Goal: Transaction & Acquisition: Purchase product/service

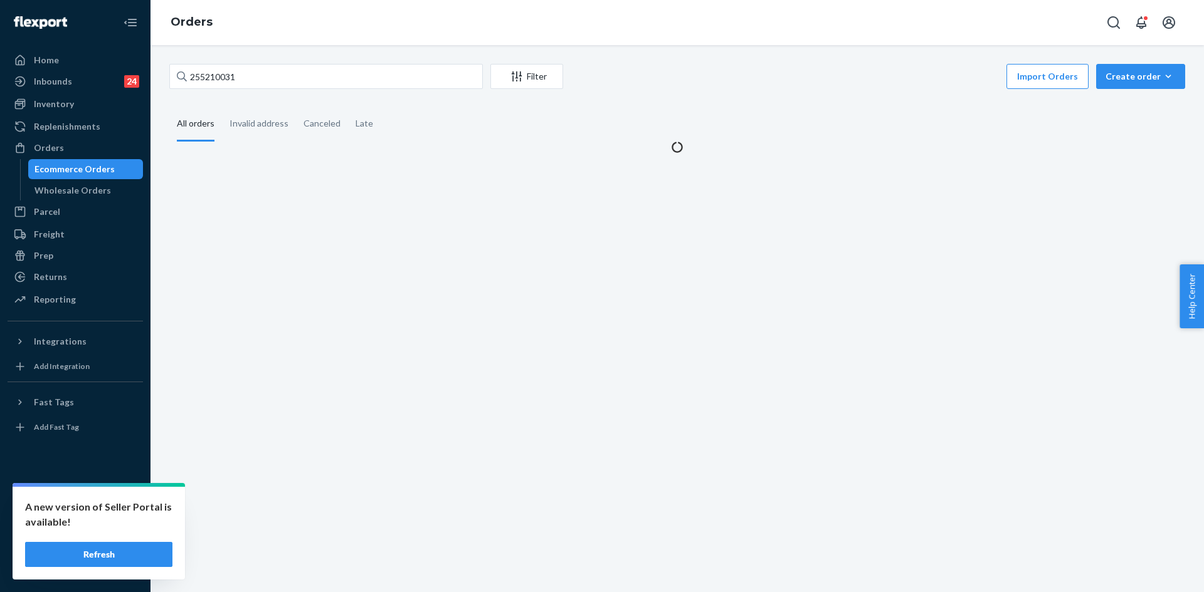
click at [241, 71] on input "255210031" at bounding box center [325, 76] width 313 height 25
click at [240, 71] on input "255210031" at bounding box center [325, 76] width 313 height 25
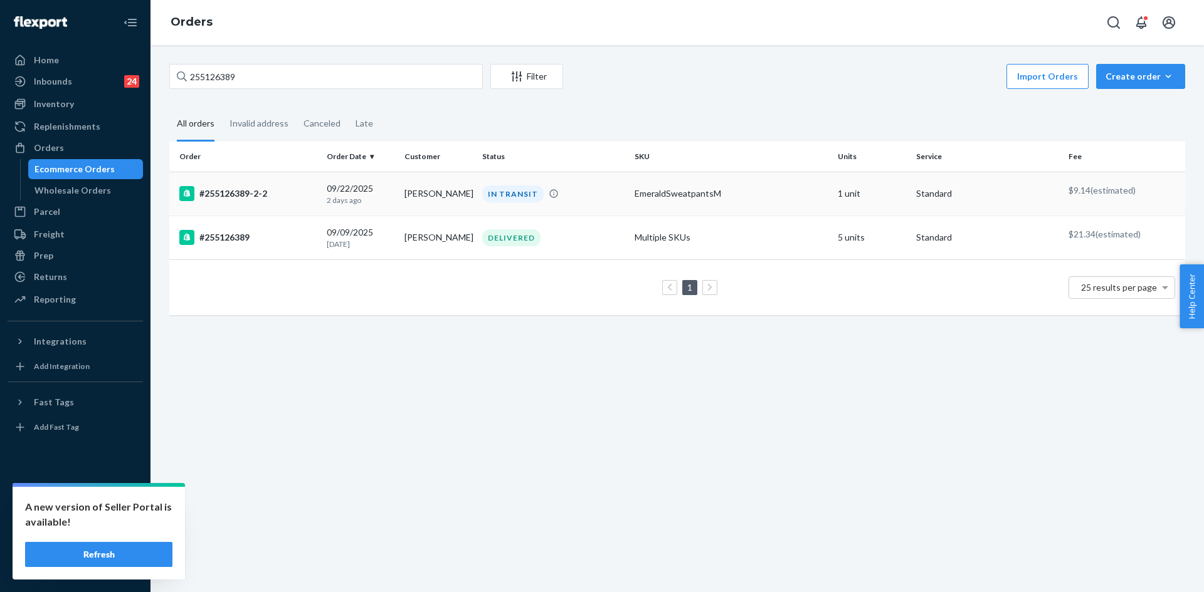
type input "255126389"
click at [364, 192] on div "09/22/2025 2 days ago" at bounding box center [361, 193] width 68 height 23
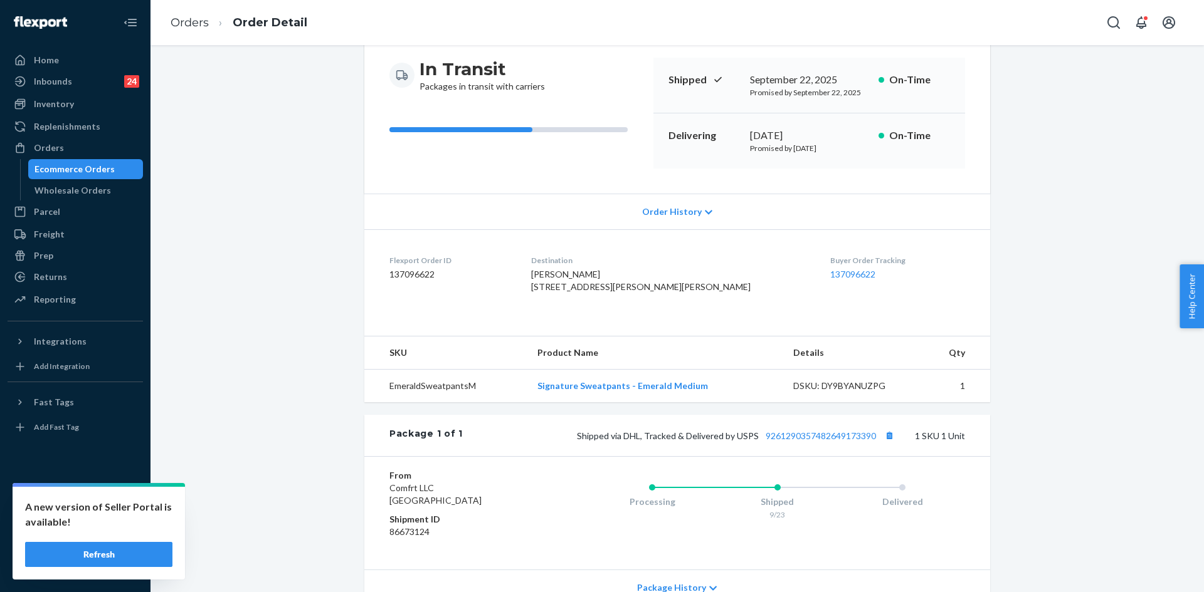
scroll to position [239, 0]
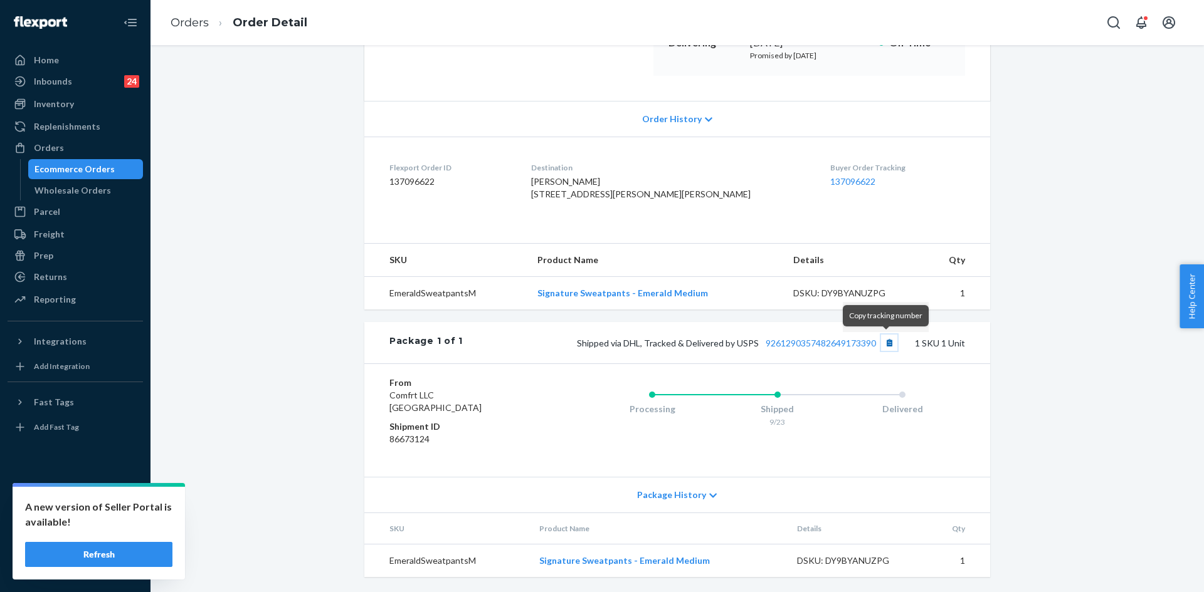
click at [885, 344] on button "Copy tracking number" at bounding box center [889, 343] width 16 height 16
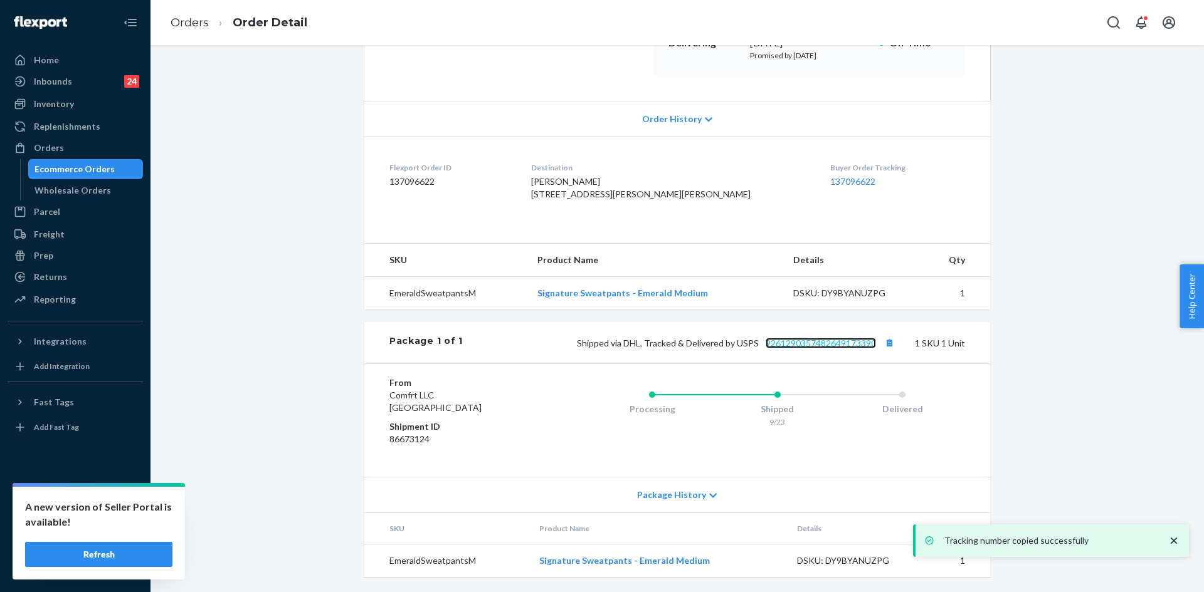
click at [824, 348] on link "9261290357482649173390" at bounding box center [820, 343] width 110 height 11
drag, startPoint x: 48, startPoint y: 142, endPoint x: 434, endPoint y: 47, distance: 397.7
click at [48, 142] on div "Orders" at bounding box center [49, 148] width 30 height 13
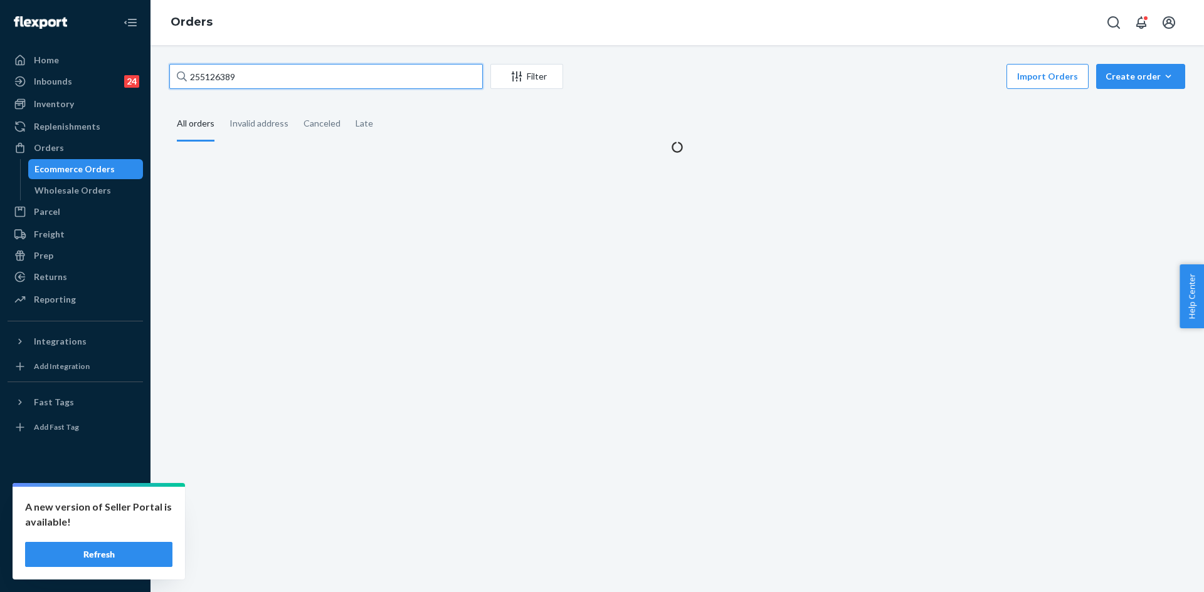
click at [319, 76] on input "255126389" at bounding box center [325, 76] width 313 height 25
paste input "251352"
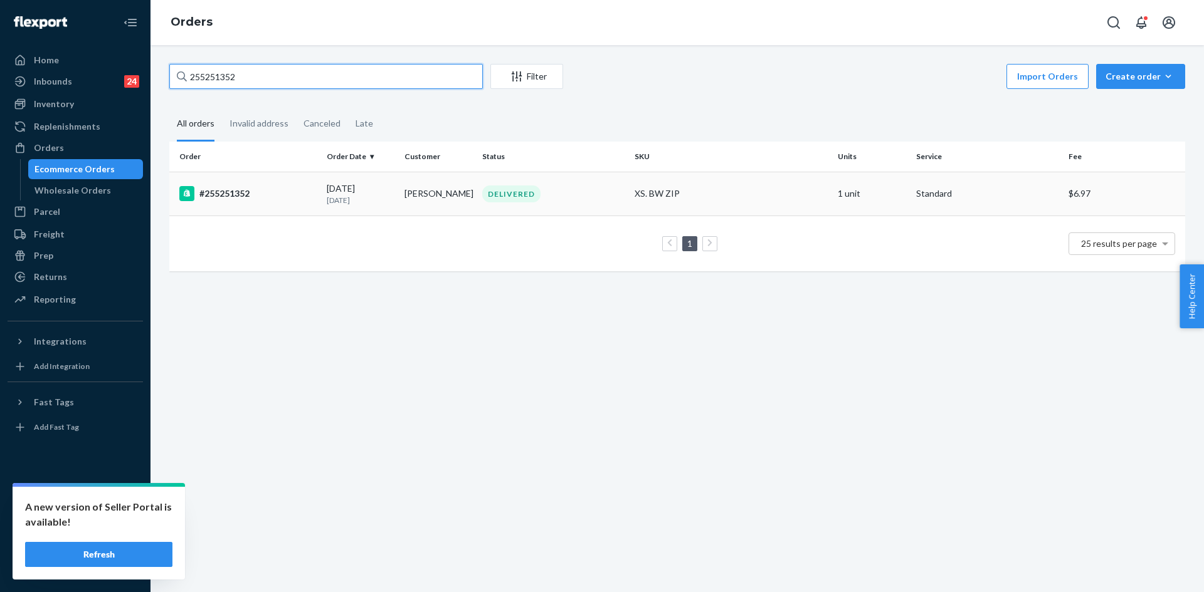
type input "255251352"
click at [286, 198] on div "#255251352" at bounding box center [247, 193] width 137 height 15
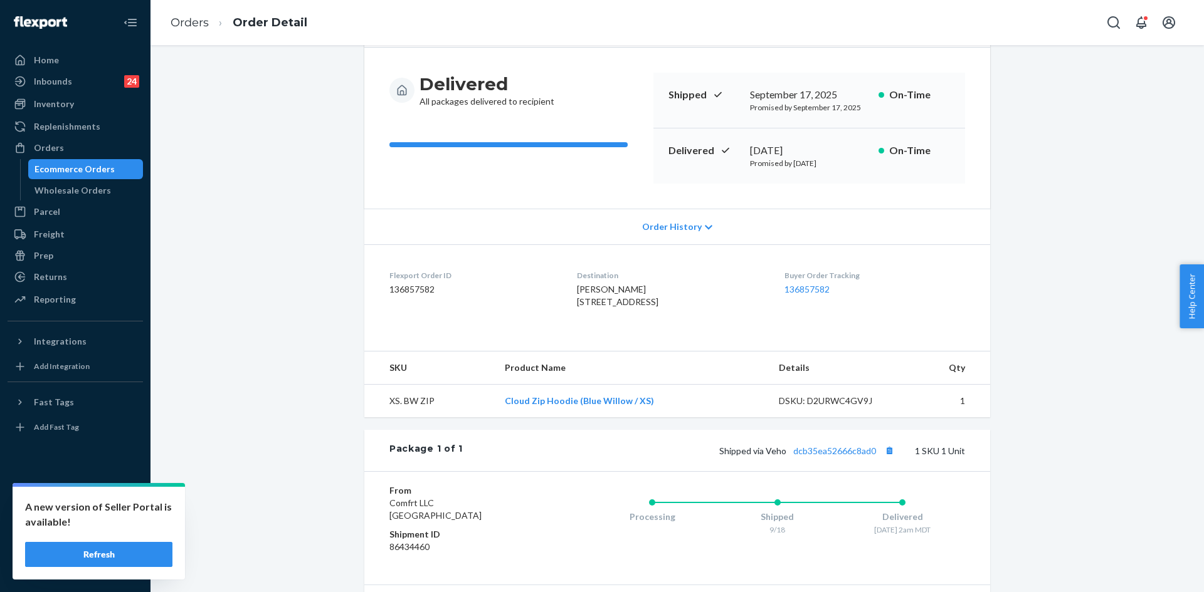
scroll to position [239, 0]
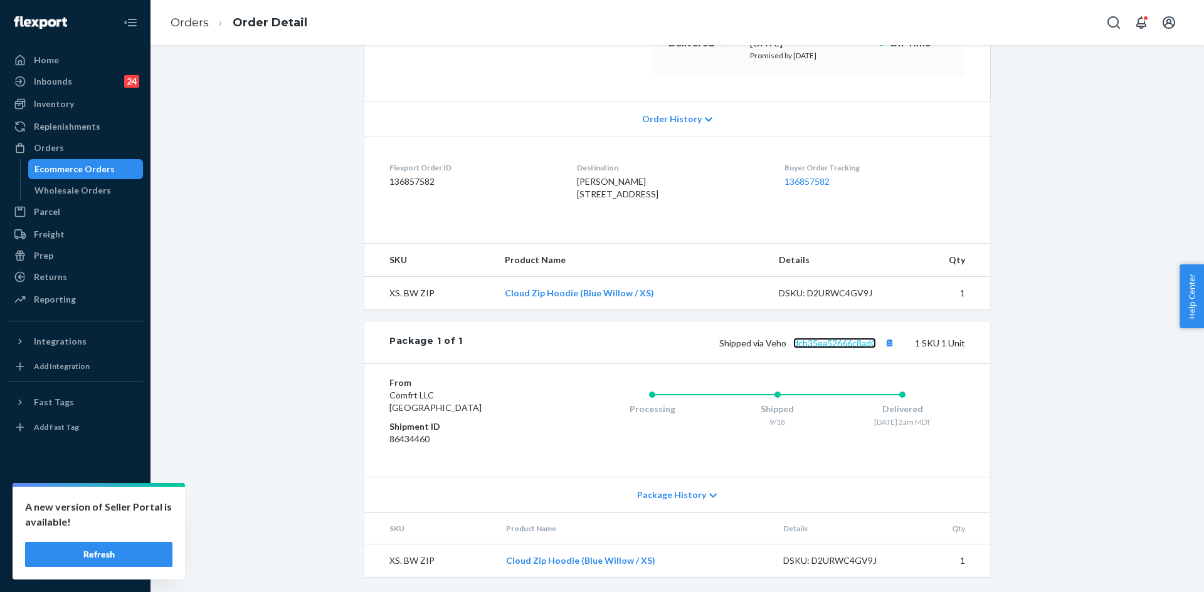
click at [821, 341] on link "dcb35ea52666c8ad0" at bounding box center [834, 343] width 83 height 11
drag, startPoint x: 557, startPoint y: 168, endPoint x: 671, endPoint y: 177, distance: 114.5
click at [671, 177] on dl "Flexport Order ID 136857582 Destination Angela Copia 8590 S Oak Cir Littleton, …" at bounding box center [677, 184] width 626 height 94
copy span "8590 S Oak Cir Littleton, CO 80127-5155"
click at [71, 147] on div "Orders" at bounding box center [75, 148] width 133 height 18
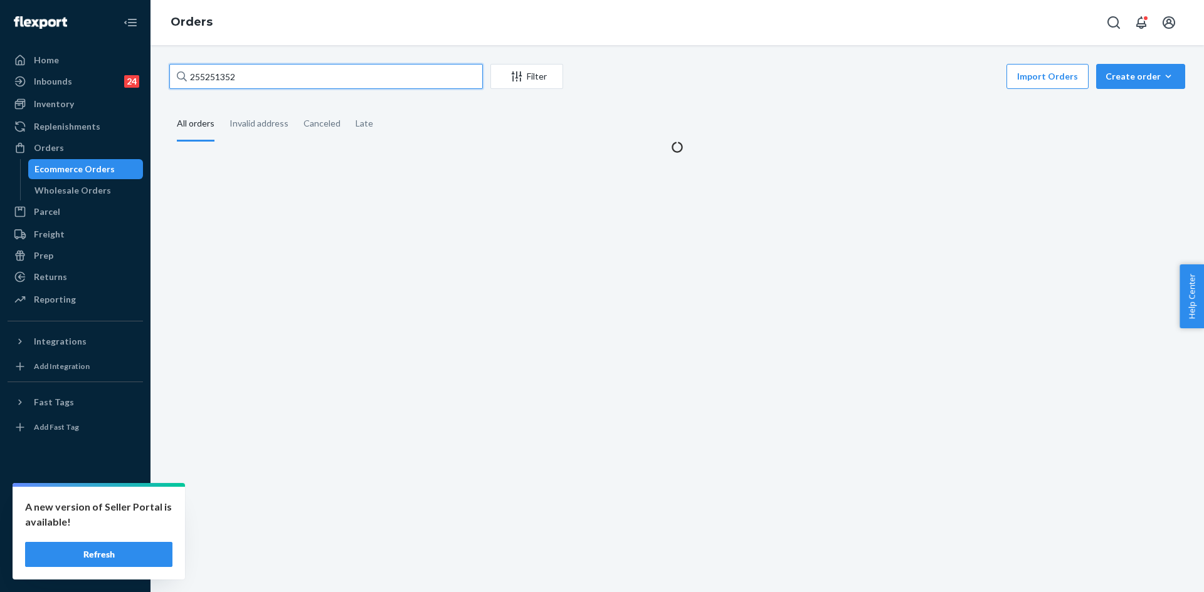
click at [305, 78] on input "255251352" at bounding box center [325, 76] width 313 height 25
paste input "#255240721"
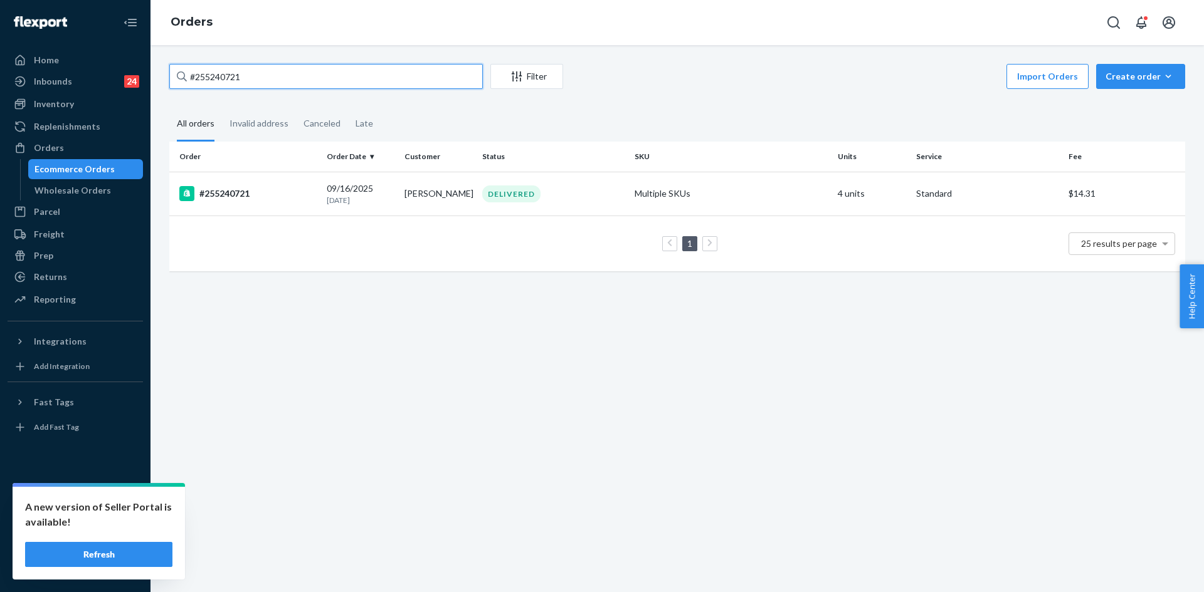
type input "#255240721"
click at [577, 180] on td "DELIVERED" at bounding box center [553, 194] width 152 height 44
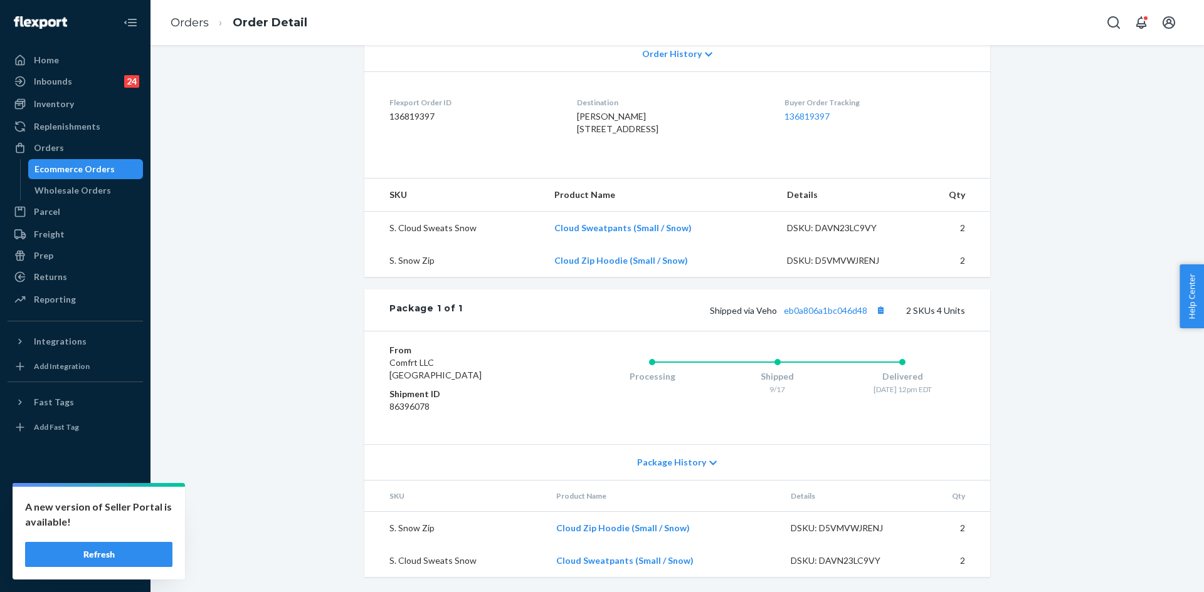
scroll to position [317, 0]
click at [65, 141] on div "Orders" at bounding box center [75, 148] width 133 height 18
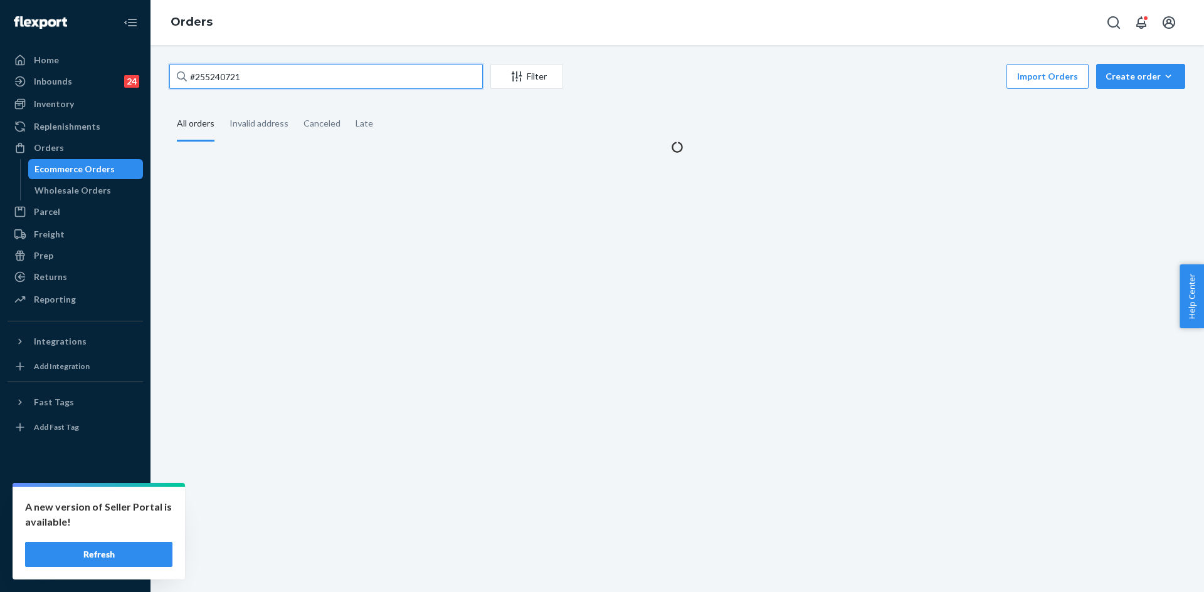
click at [359, 76] on input "#255240721" at bounding box center [325, 76] width 313 height 25
paste input "065"
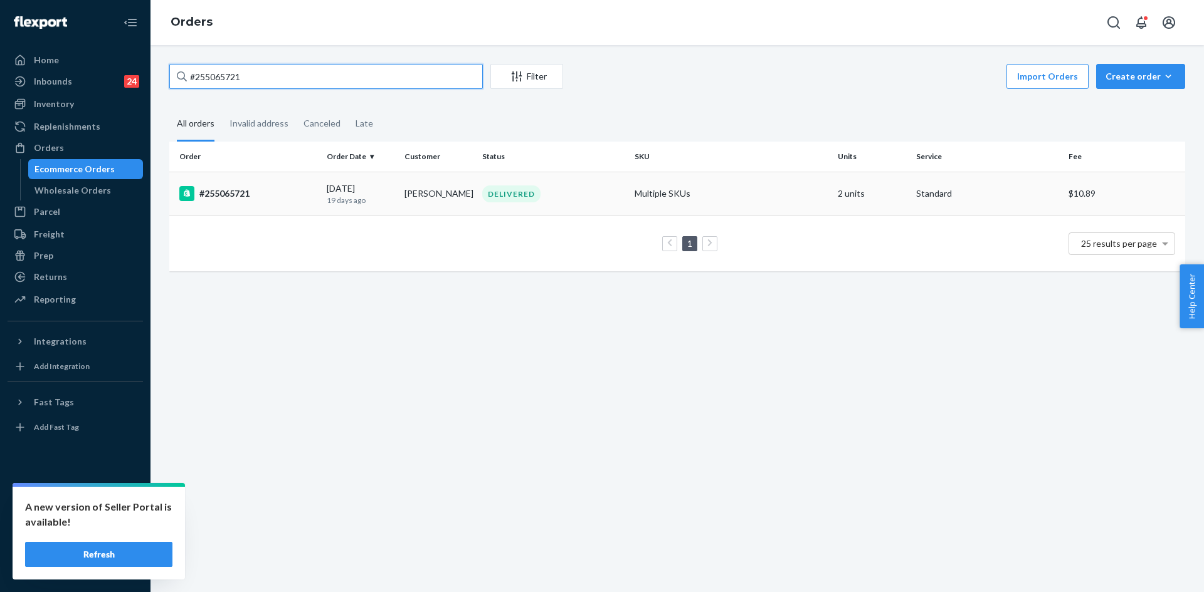
type input "#255065721"
click at [271, 196] on div "#255065721" at bounding box center [247, 193] width 137 height 15
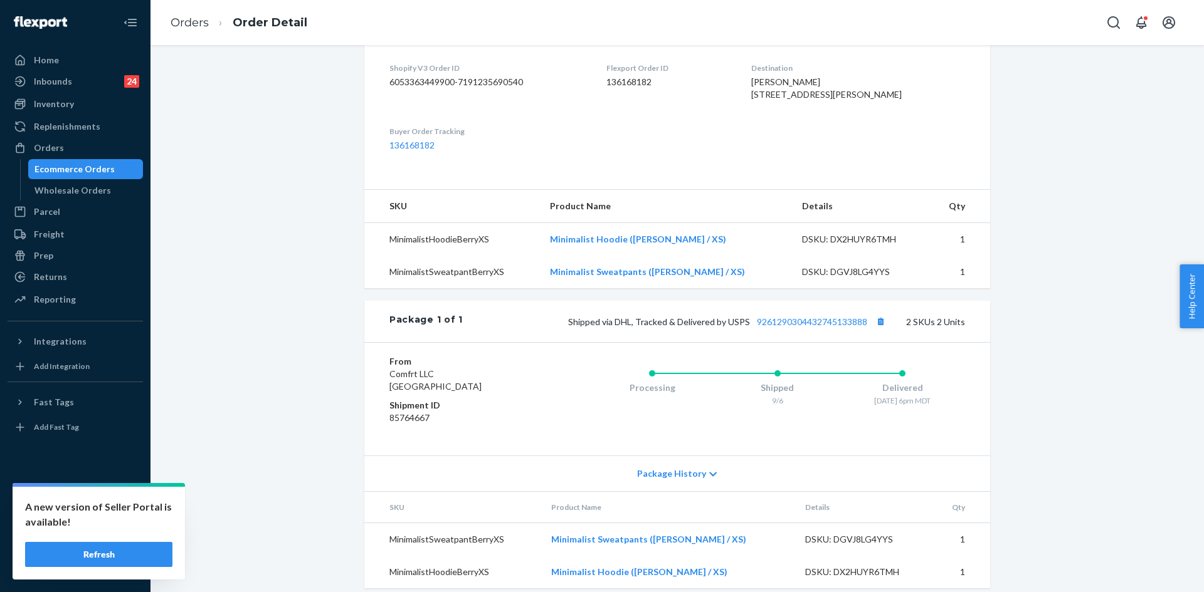
scroll to position [350, 0]
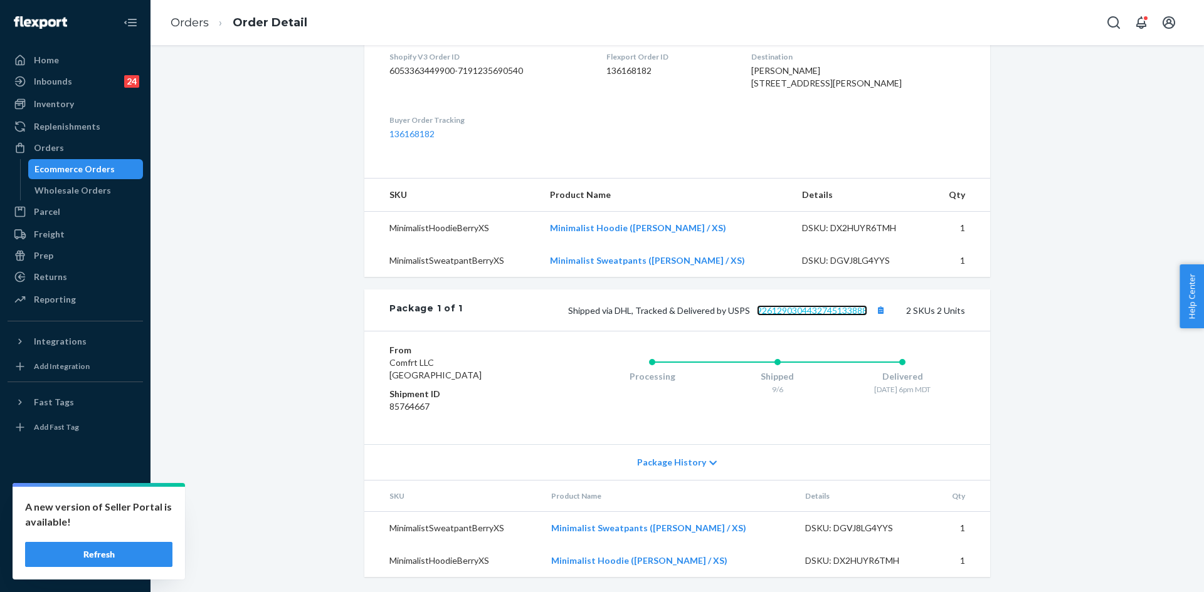
click at [806, 314] on link "9261290304432745133888" at bounding box center [812, 310] width 110 height 11
drag, startPoint x: 58, startPoint y: 147, endPoint x: 88, endPoint y: 147, distance: 30.7
click at [58, 147] on div "Orders" at bounding box center [49, 148] width 30 height 13
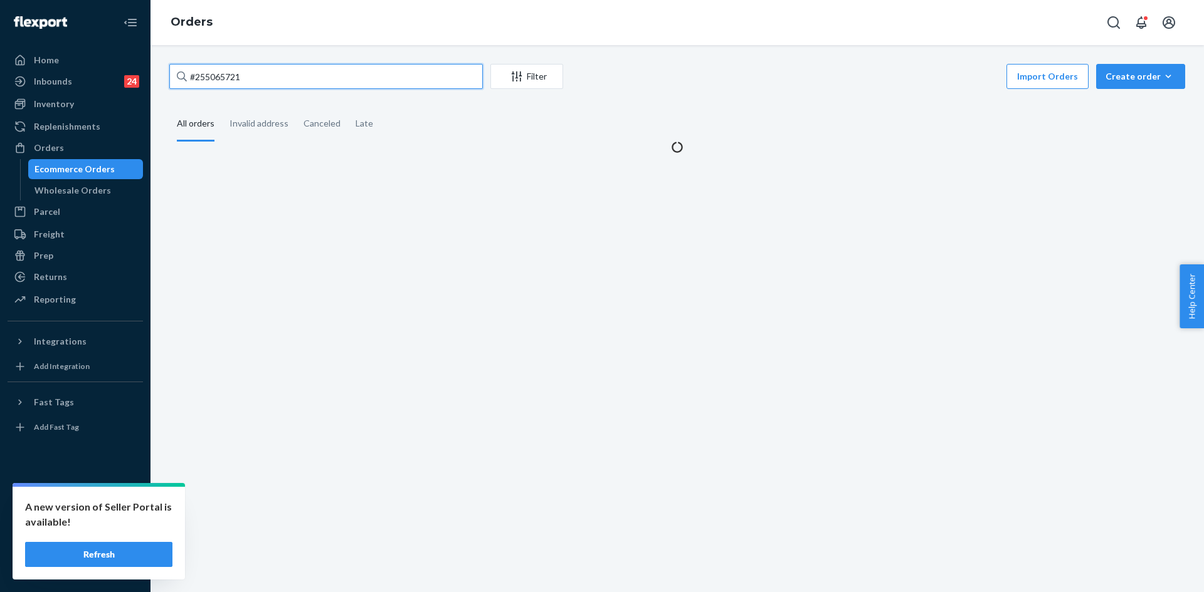
click at [309, 65] on input "#255065721" at bounding box center [325, 76] width 313 height 25
click at [293, 77] on input "#255065721" at bounding box center [325, 76] width 313 height 25
paste input "#255065285"
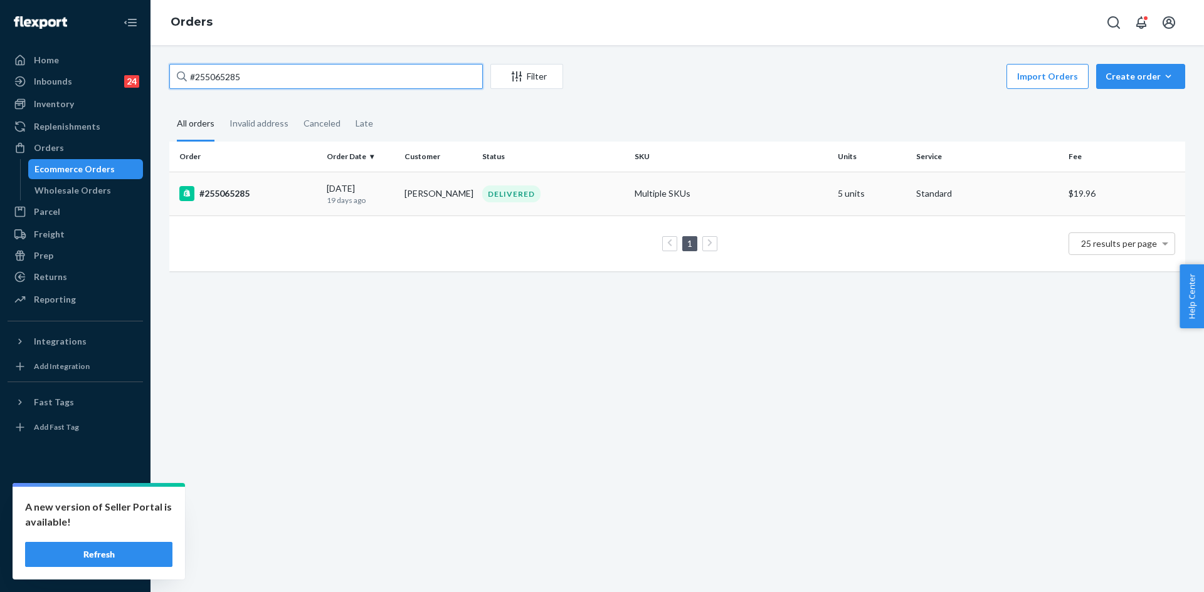
type input "#255065285"
click at [382, 190] on div "09/05/2025 19 days ago" at bounding box center [361, 193] width 68 height 23
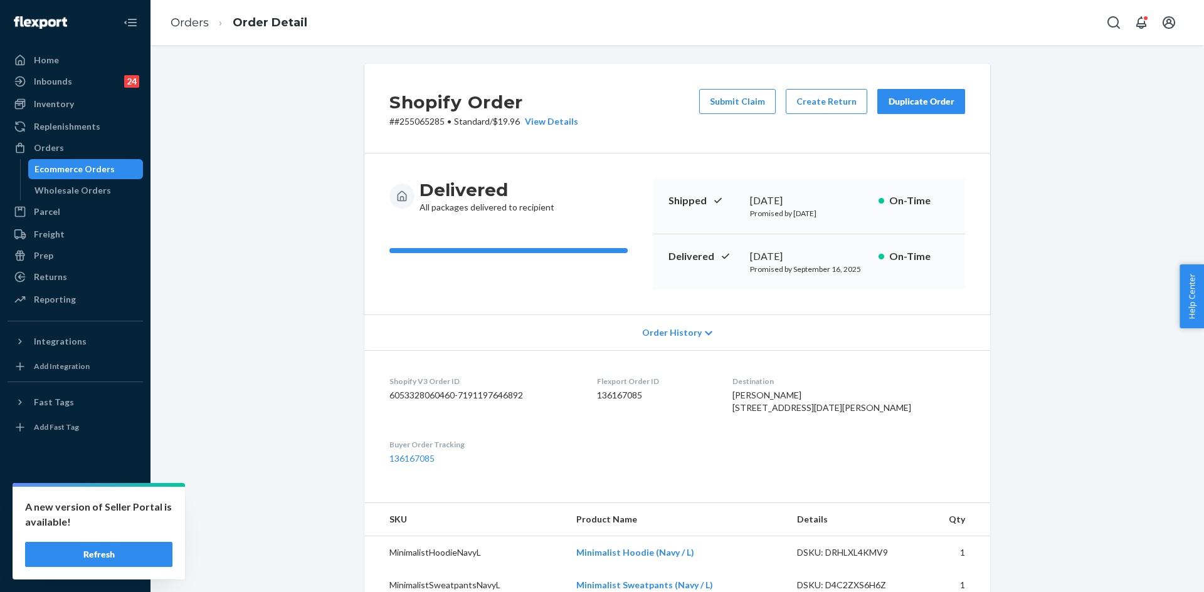
click at [907, 112] on button "Duplicate Order" at bounding box center [921, 101] width 88 height 25
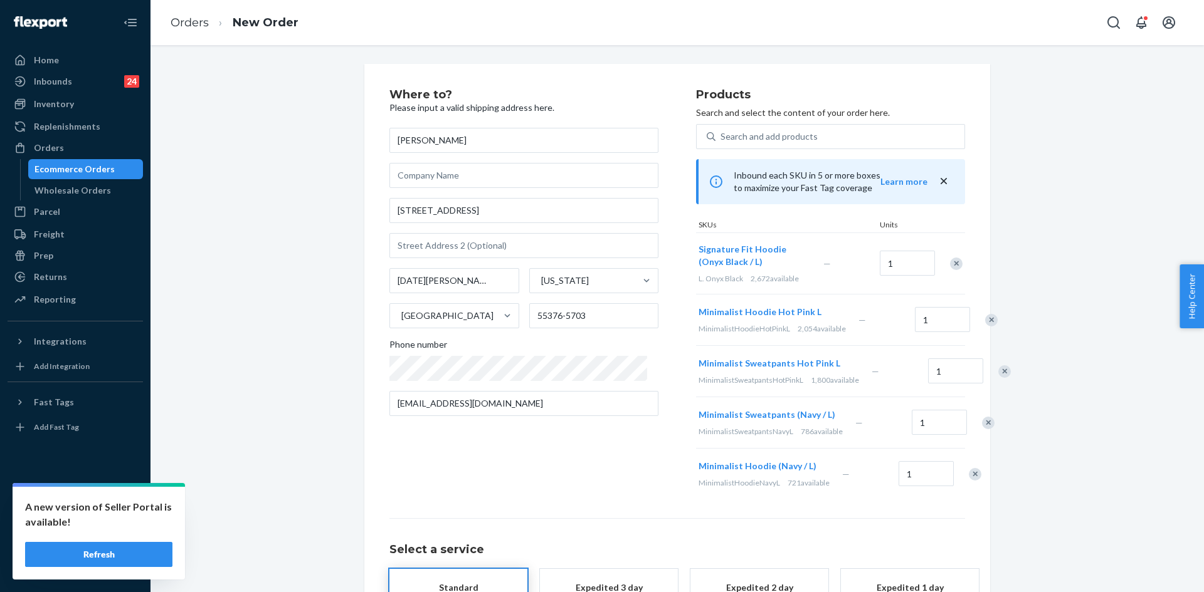
drag, startPoint x: 557, startPoint y: 151, endPoint x: 414, endPoint y: 486, distance: 364.3
click at [414, 486] on div "Where to? Please input a valid shipping address here. Teresa Ellis 9369 28th St…" at bounding box center [542, 294] width 307 height 411
click at [409, 219] on input "9369 28th St NE" at bounding box center [523, 210] width 269 height 25
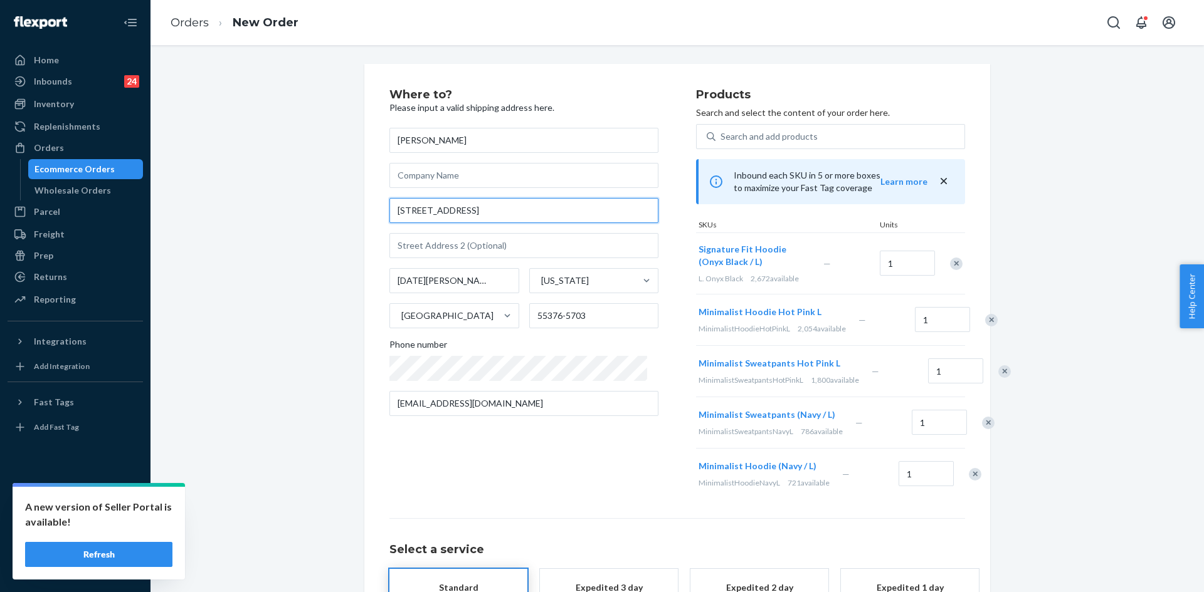
paste input "reet Northeast Saint Michael, MN 55376"
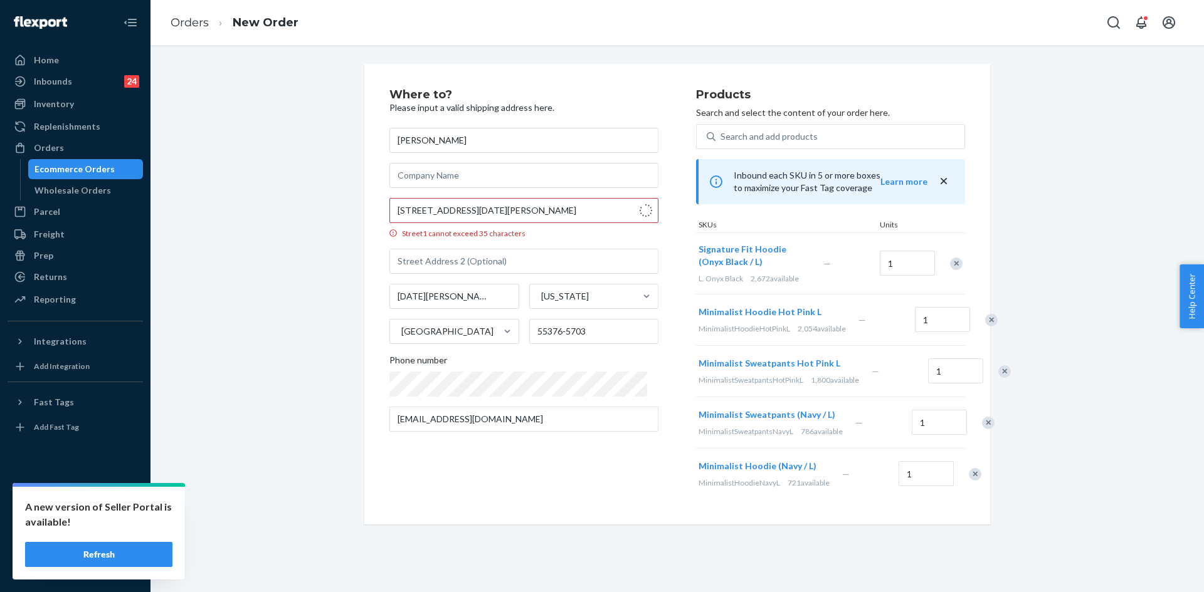
type input "9369 28th St NE"
type input "55376"
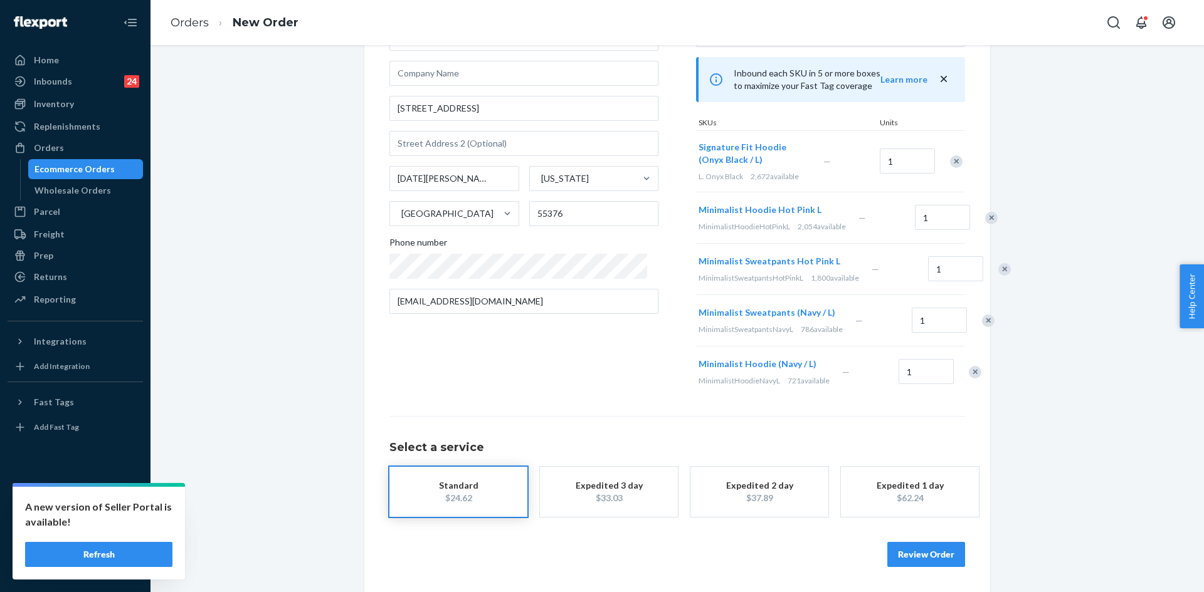
scroll to position [160, 0]
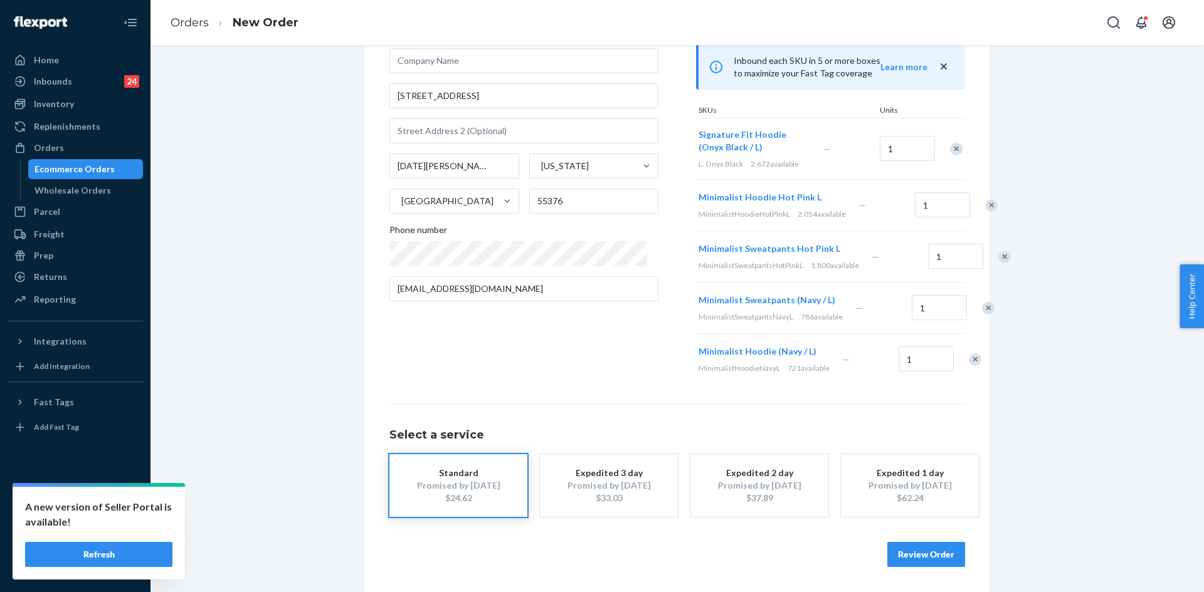
click at [906, 565] on button "Review Order" at bounding box center [926, 554] width 78 height 25
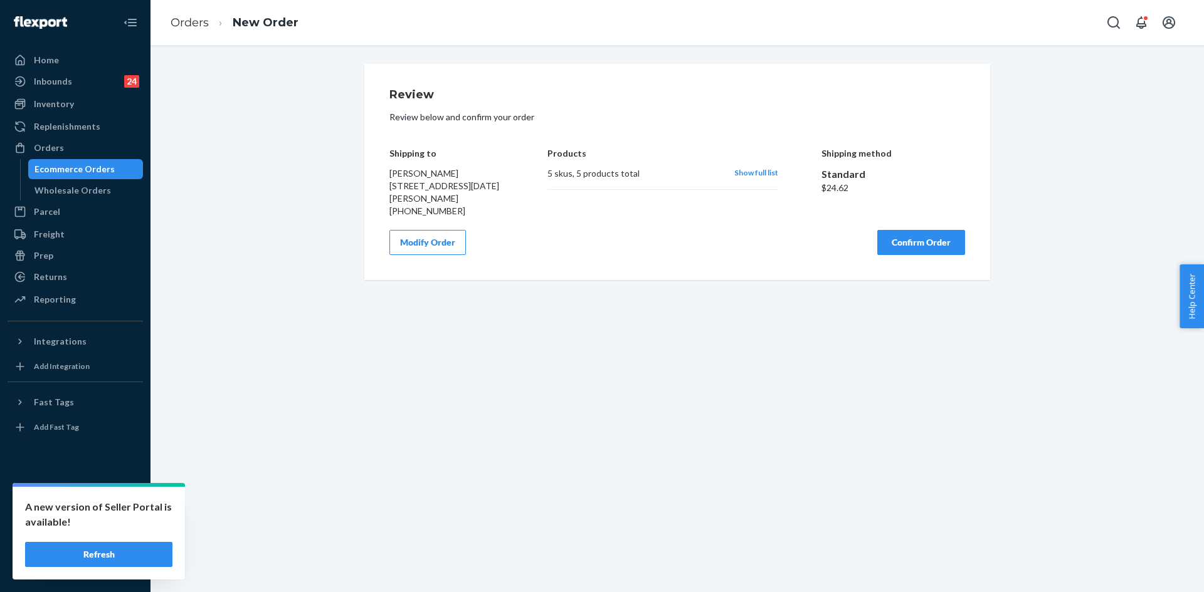
scroll to position [0, 0]
click at [900, 255] on button "Confirm Order" at bounding box center [921, 242] width 88 height 25
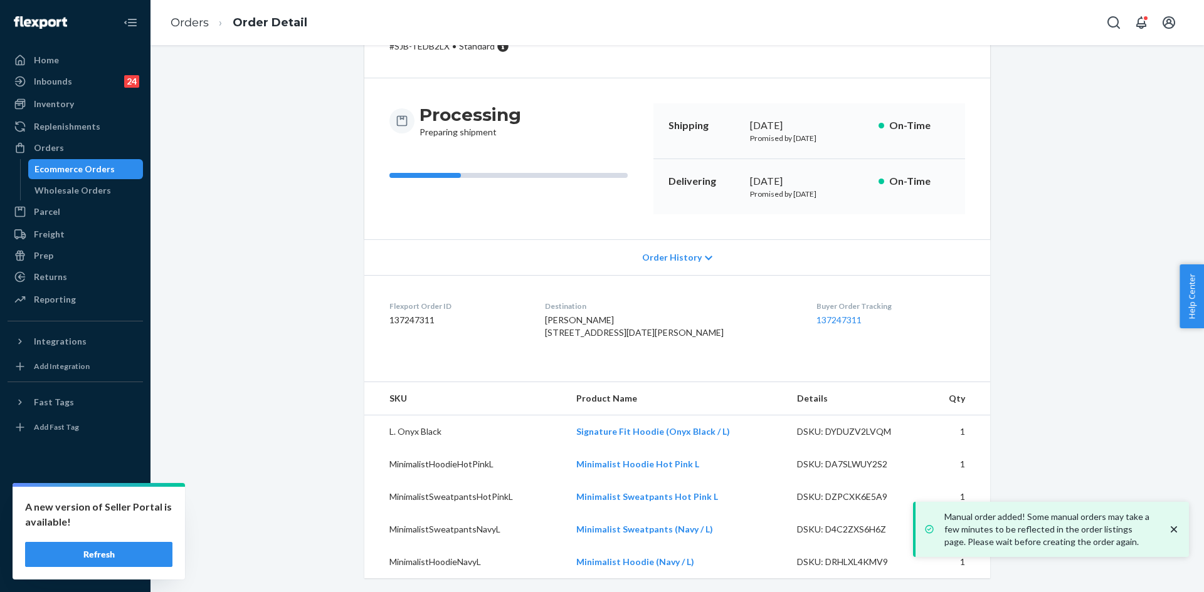
scroll to position [102, 0]
click at [1169, 525] on icon "close toast" at bounding box center [1173, 529] width 13 height 13
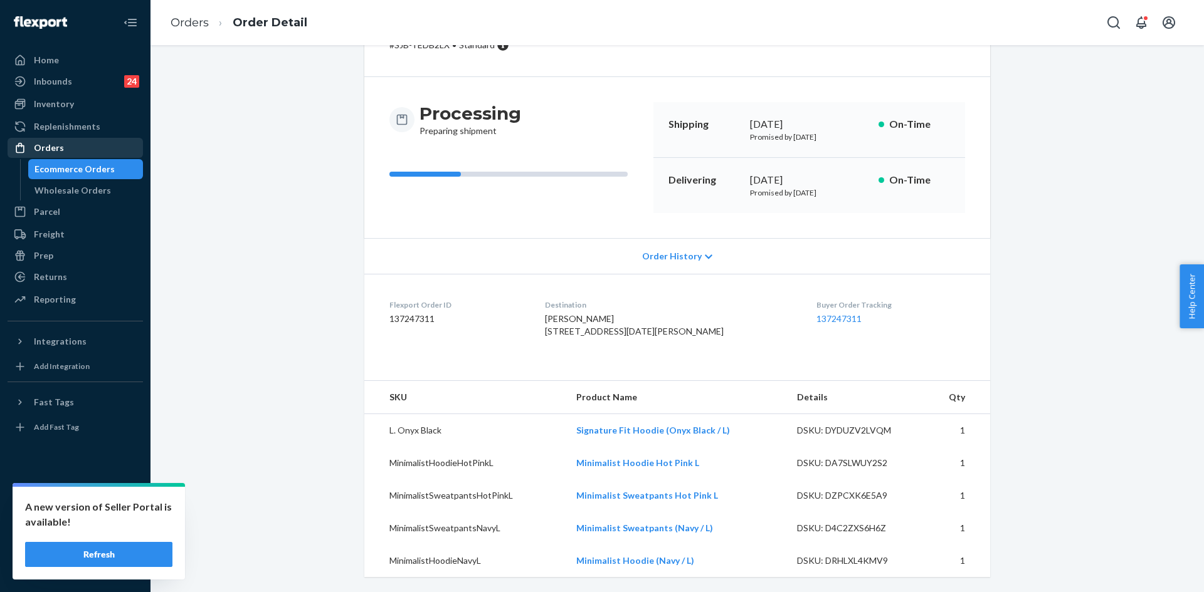
drag, startPoint x: 49, startPoint y: 140, endPoint x: 55, endPoint y: 151, distance: 12.9
click at [49, 140] on div "Orders" at bounding box center [75, 148] width 133 height 18
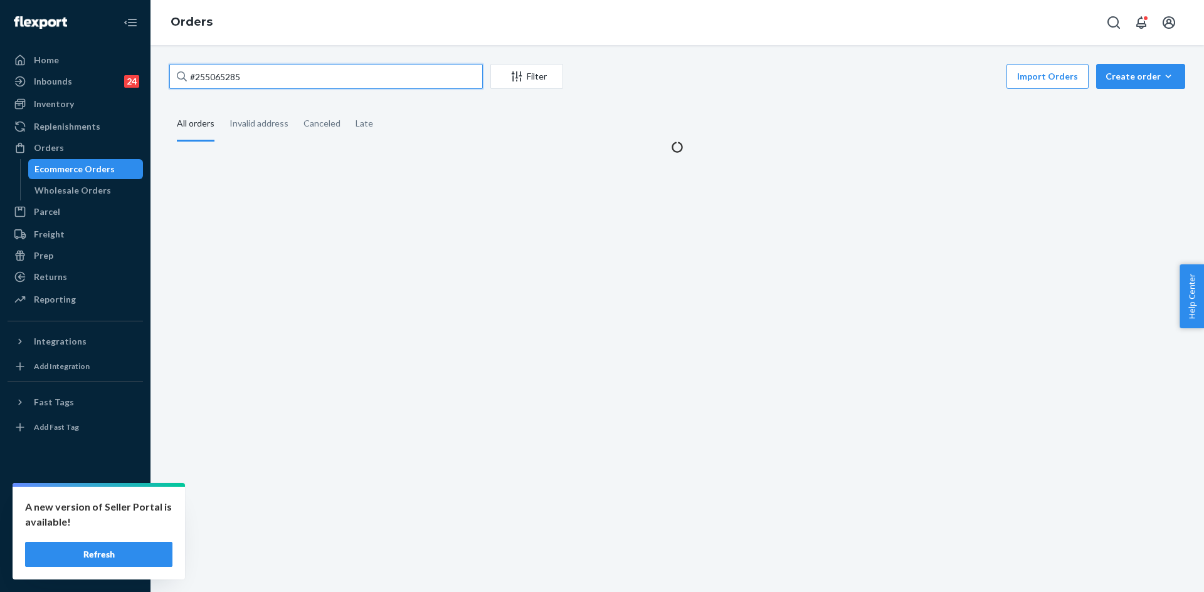
click at [249, 75] on input "#255065285" at bounding box center [325, 76] width 313 height 25
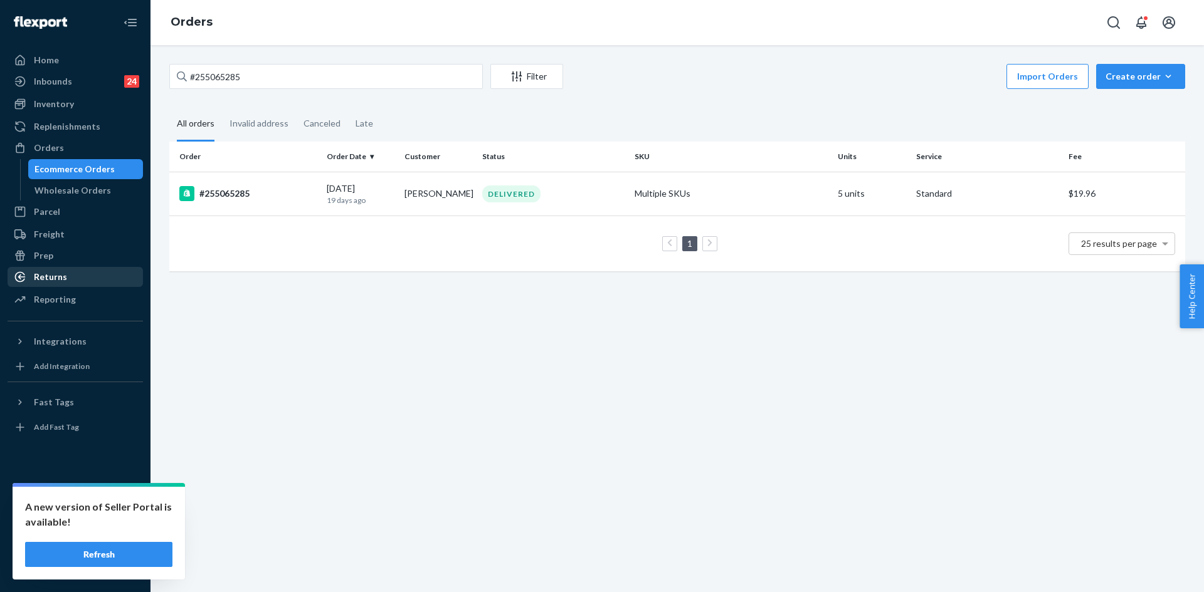
click at [53, 281] on div "Returns" at bounding box center [50, 277] width 33 height 13
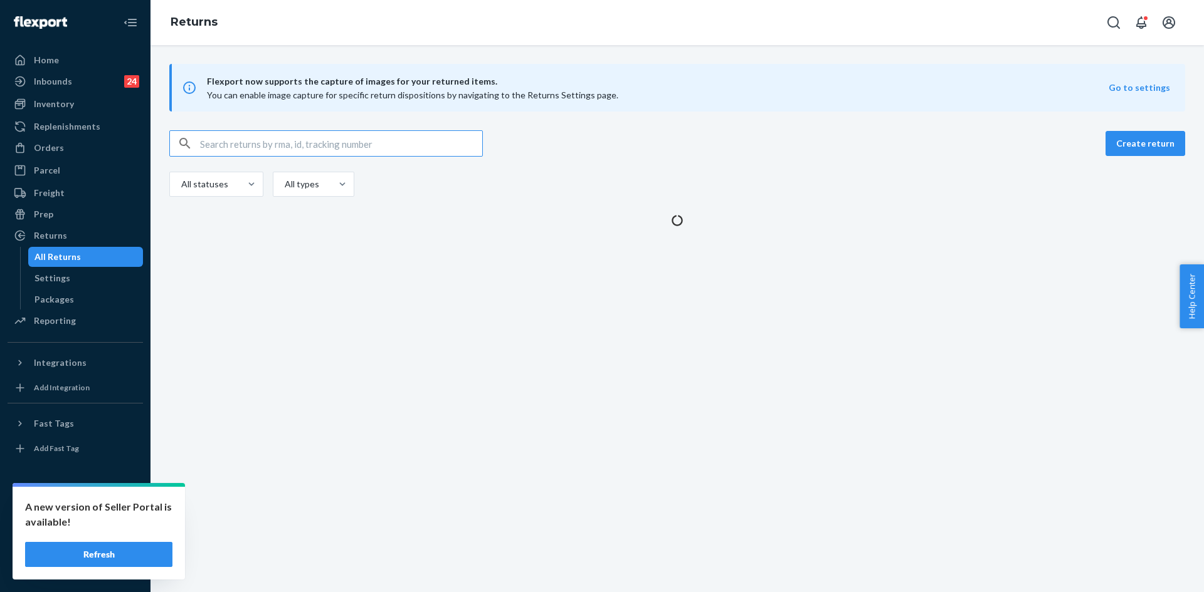
click at [256, 128] on div "Flexport now supports the capture of images for your returned items. You can en…" at bounding box center [676, 145] width 1053 height 163
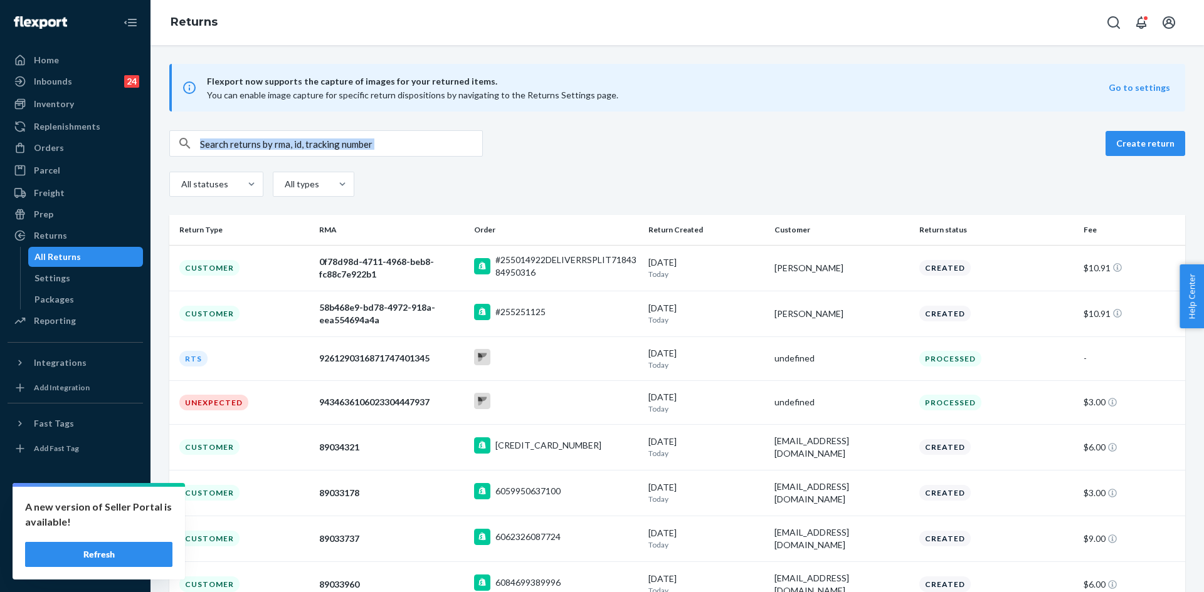
click at [256, 128] on div "Flexport now supports the capture of images for your returned items. You can en…" at bounding box center [676, 409] width 1053 height 691
click at [251, 158] on div "Create return All statuses All types" at bounding box center [677, 165] width 1016 height 70
click at [238, 153] on input "text" at bounding box center [341, 143] width 282 height 25
paste input "9434636106023304447760"
type input "9434636106023304447760"
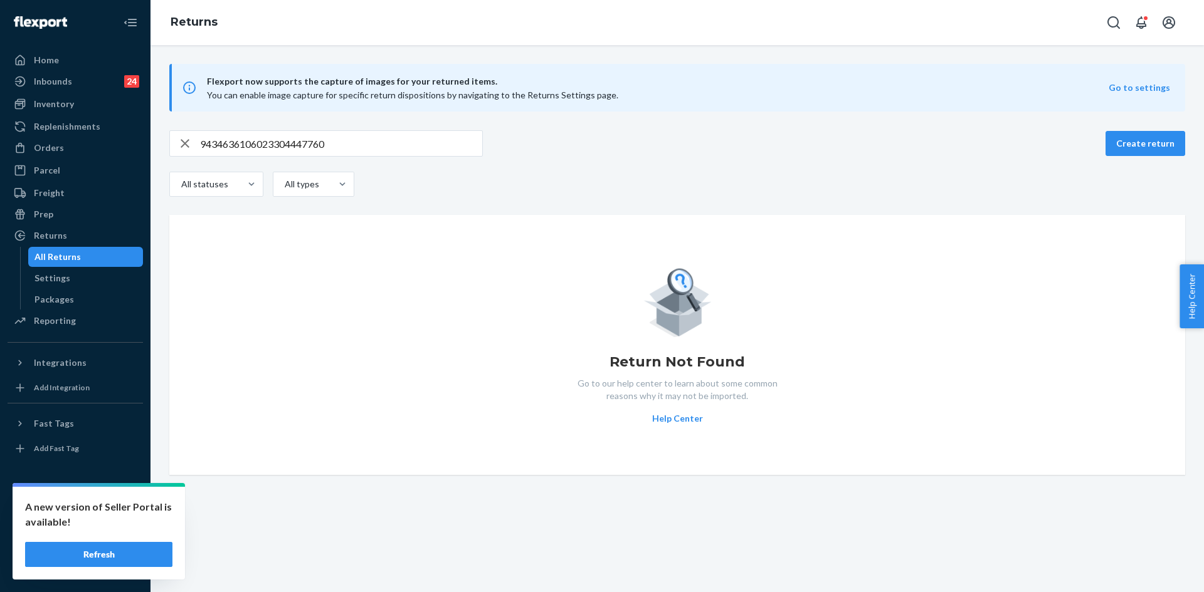
drag, startPoint x: 43, startPoint y: 148, endPoint x: 218, endPoint y: 166, distance: 176.5
click at [44, 148] on div "Orders" at bounding box center [49, 148] width 30 height 13
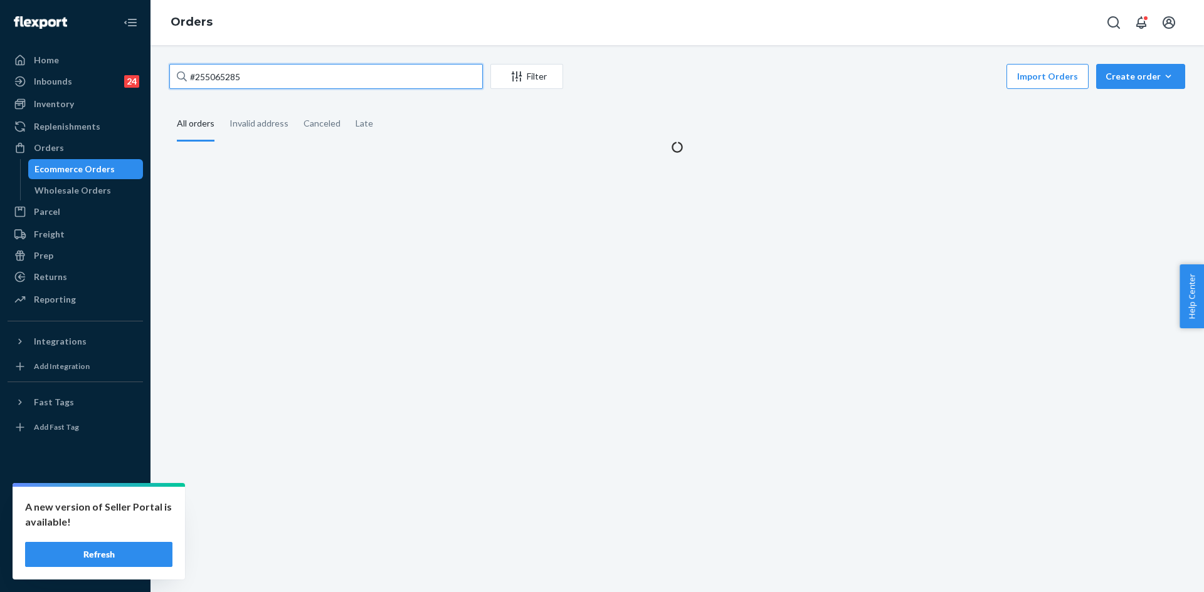
click at [226, 71] on input "#255065285" at bounding box center [325, 76] width 313 height 25
paste input "#254656064"
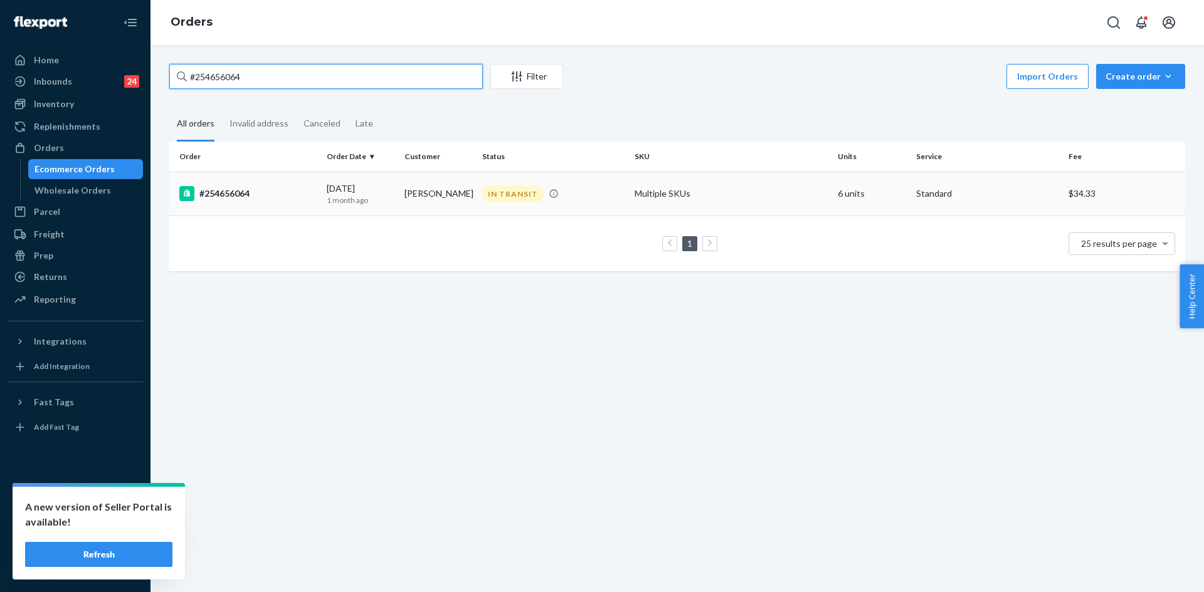
type input "#254656064"
click at [592, 204] on td "IN TRANSIT" at bounding box center [553, 194] width 152 height 44
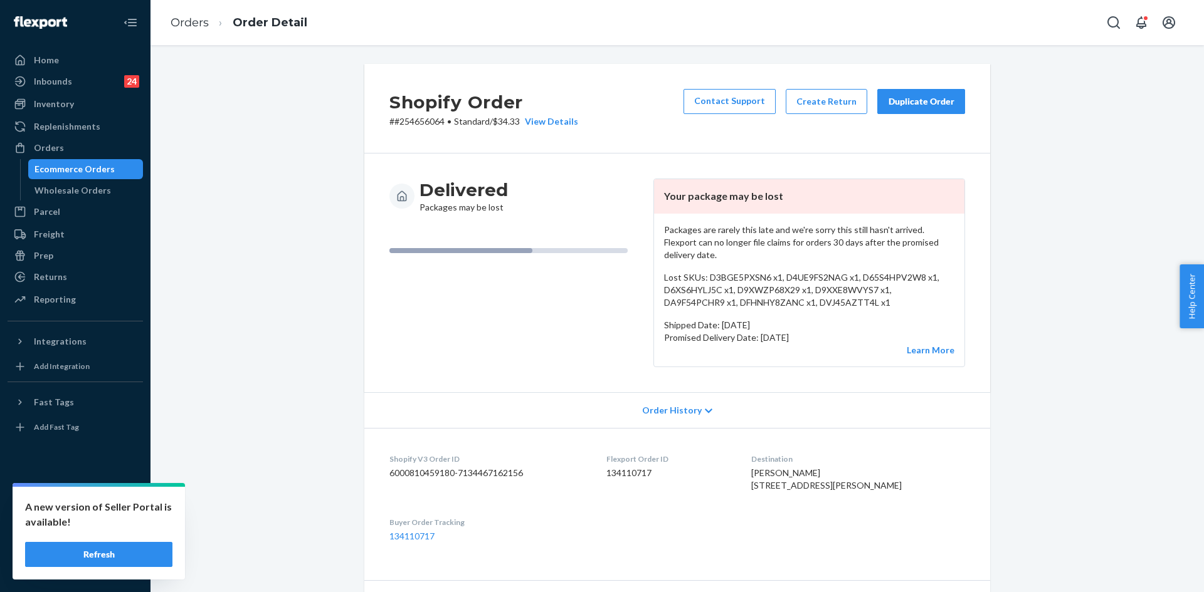
click at [905, 106] on div "Duplicate Order" at bounding box center [921, 101] width 66 height 13
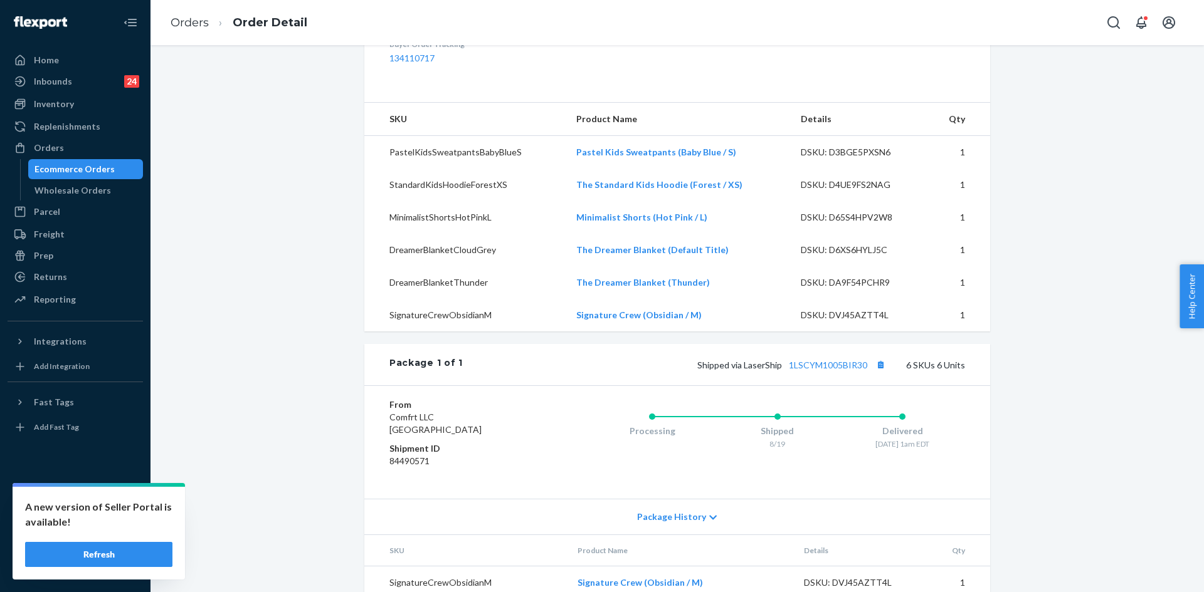
scroll to position [222, 0]
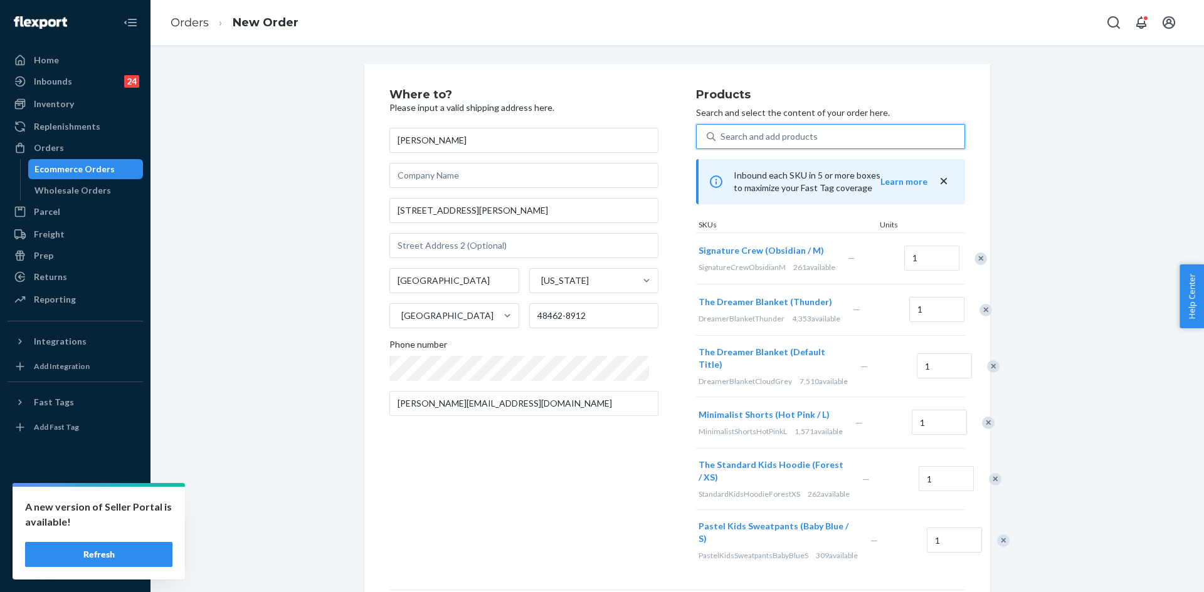
click at [757, 135] on div "Search and add products" at bounding box center [768, 136] width 97 height 13
click at [722, 135] on input "0 results available. Use Up and Down to choose options, press Enter to select t…" at bounding box center [720, 136] width 1 height 13
paste input "Pastel Shorts – Mint / M"
type input "Pastel Shorts – Mint / M"
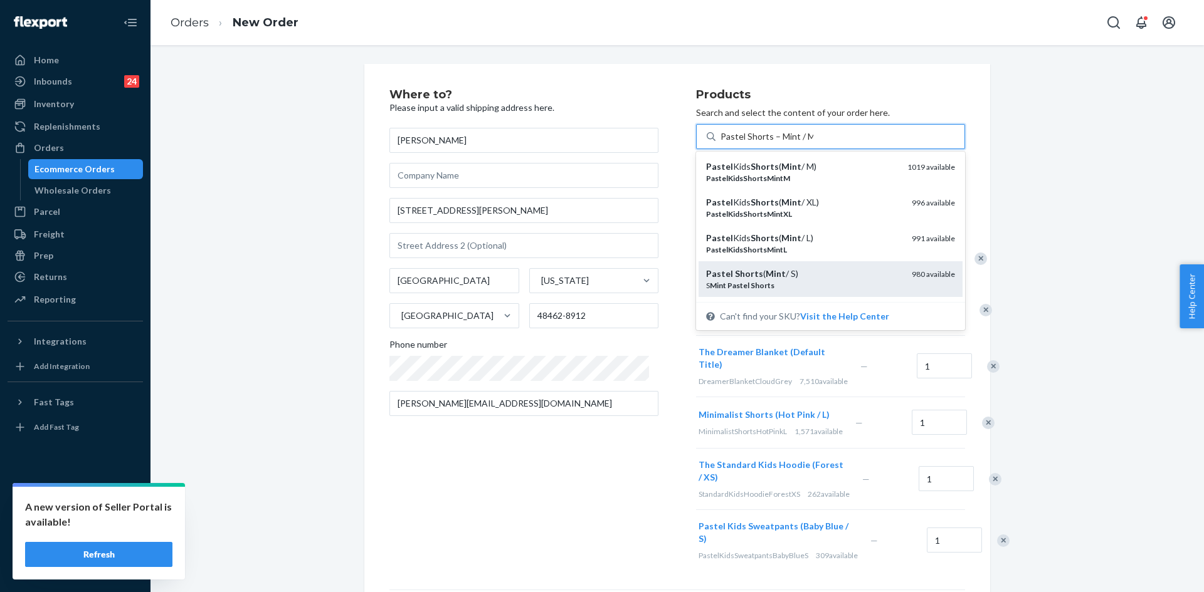
click at [844, 290] on div "S Mint Pastel Shorts" at bounding box center [804, 285] width 196 height 11
click at [813, 143] on input "Pastel Shorts – Mint / M" at bounding box center [766, 136] width 93 height 13
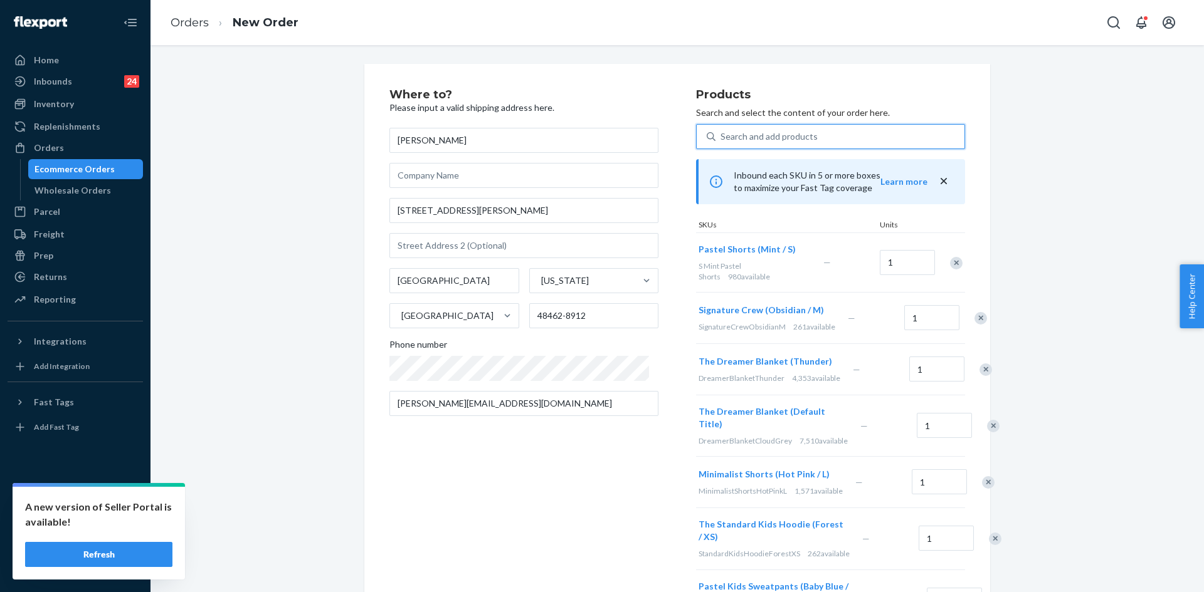
click at [974, 317] on div "Remove Item" at bounding box center [980, 318] width 13 height 13
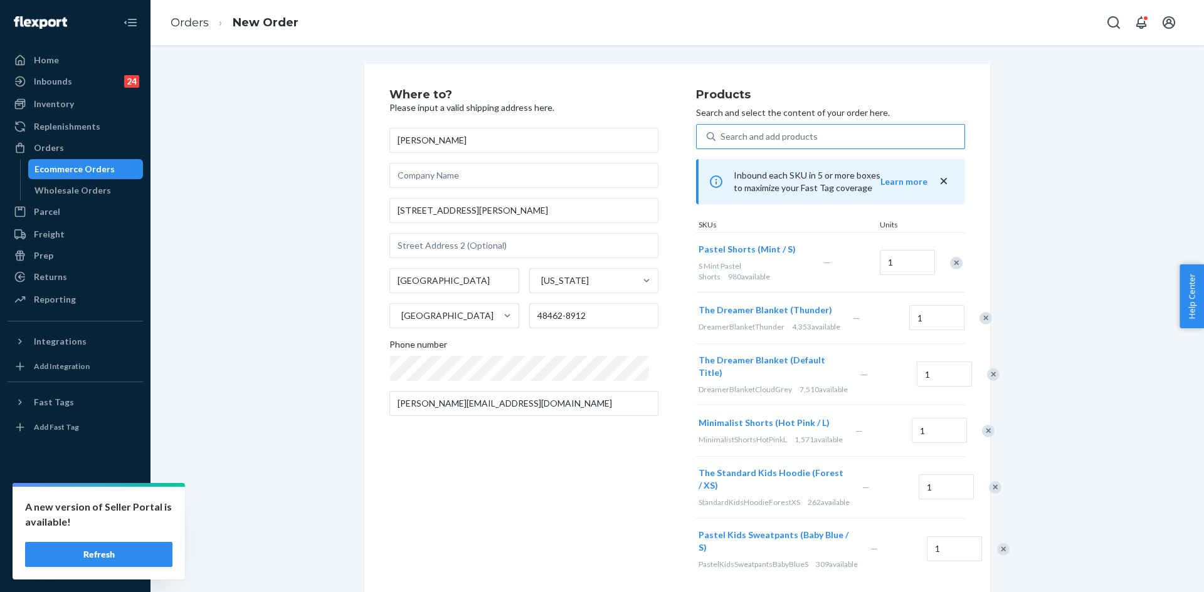
click at [979, 317] on div "Remove Item" at bounding box center [985, 318] width 13 height 13
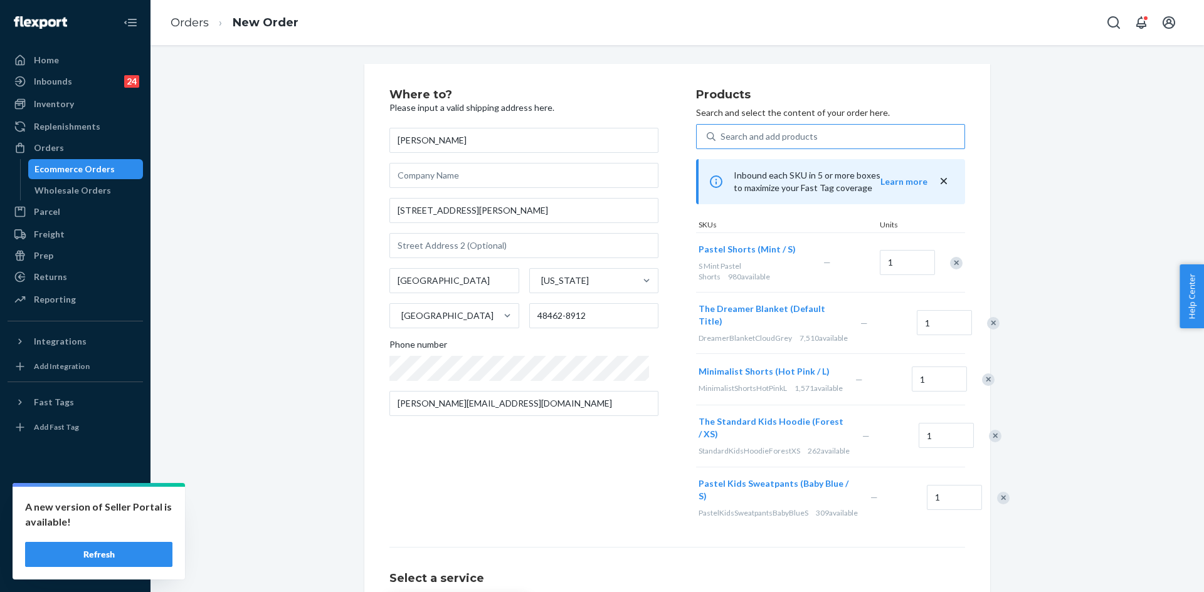
click at [987, 317] on div "Remove Item" at bounding box center [993, 323] width 13 height 13
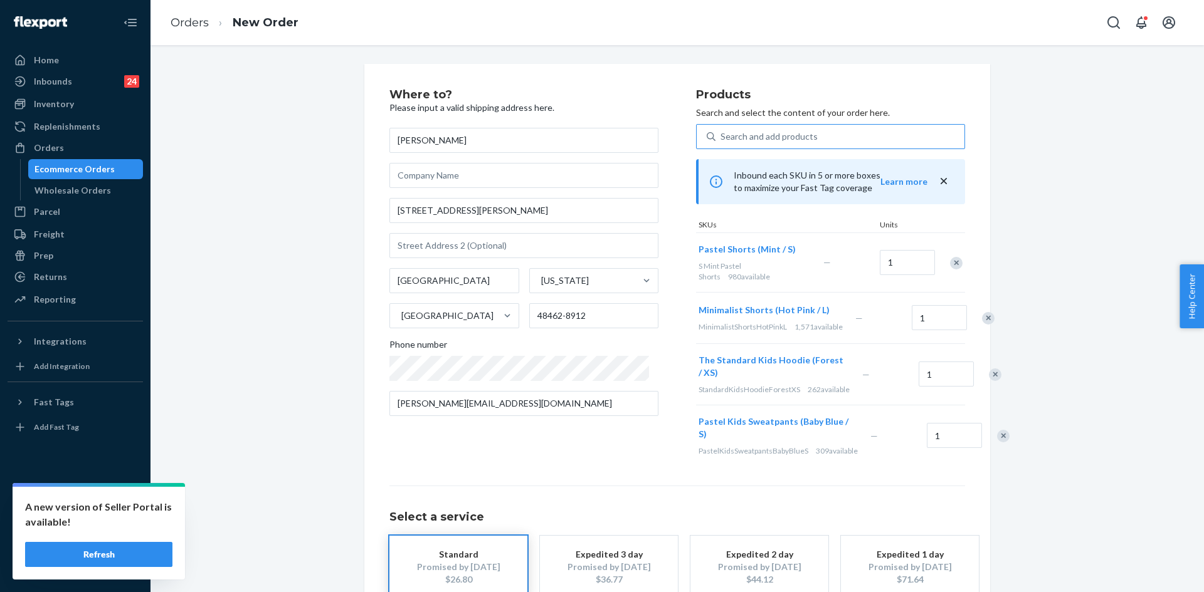
click at [982, 317] on div "Remove Item" at bounding box center [988, 318] width 13 height 13
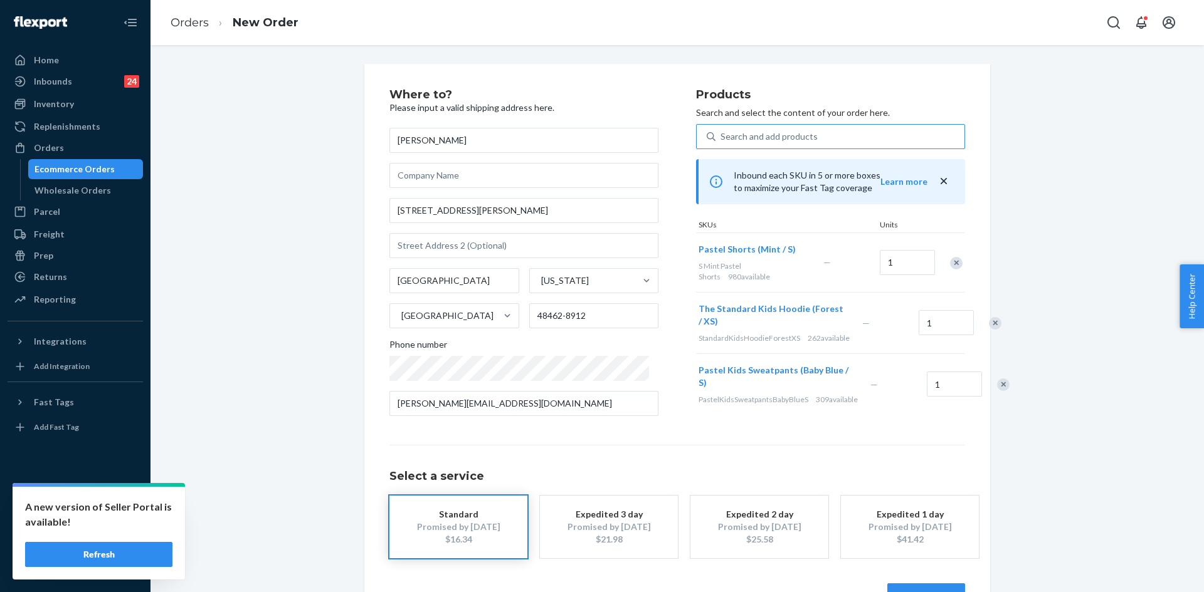
click at [989, 317] on div "Remove Item" at bounding box center [995, 323] width 13 height 13
click at [997, 317] on div "Remove Item" at bounding box center [1003, 323] width 13 height 13
click at [740, 135] on div "Search and add products" at bounding box center [768, 136] width 97 height 13
click at [722, 135] on input "0 results available. Use Up and Down to choose options, press Enter to select t…" at bounding box center [720, 136] width 1 height 13
paste input "You Matter Kids Hoodie – Coral Blush / L"
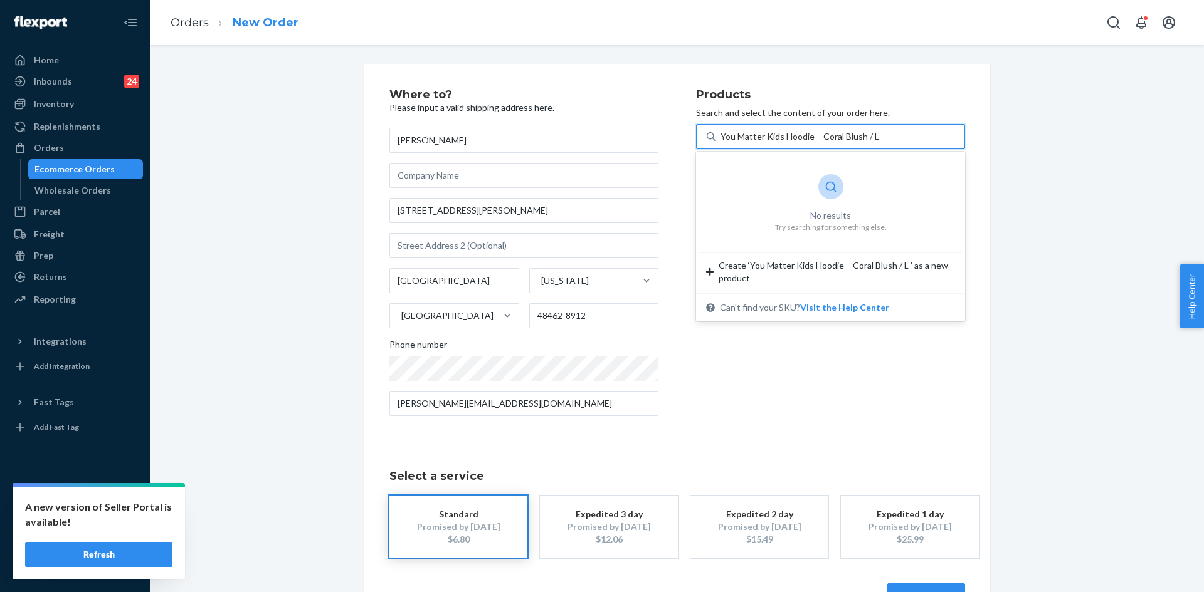
type input "You Matter Kids Hoodie – Coral Blush / L"
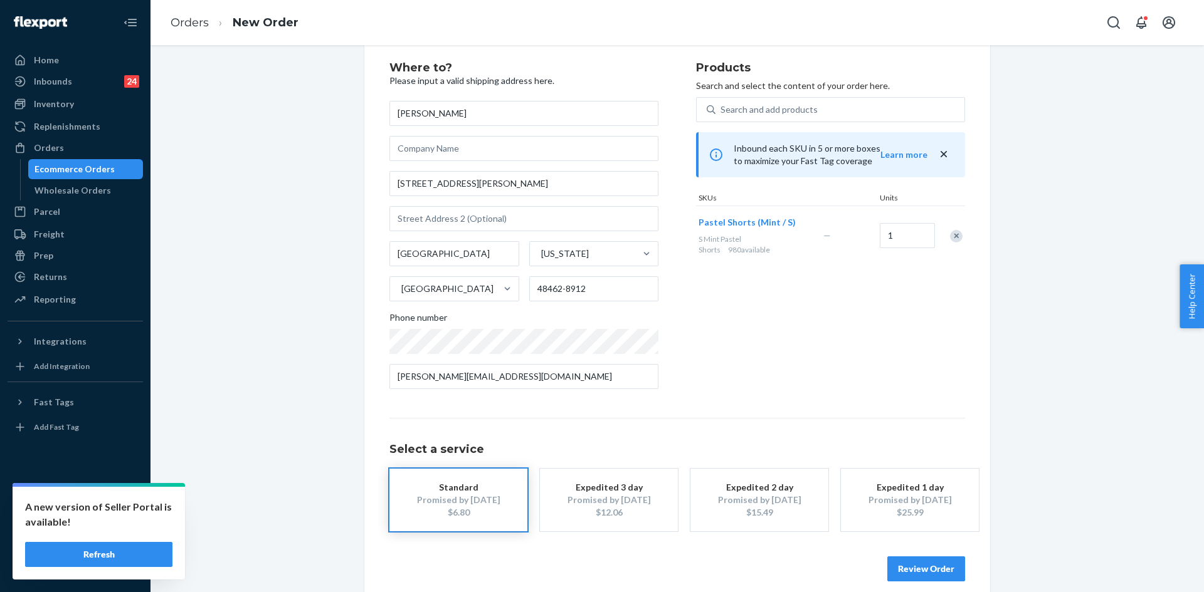
scroll to position [41, 0]
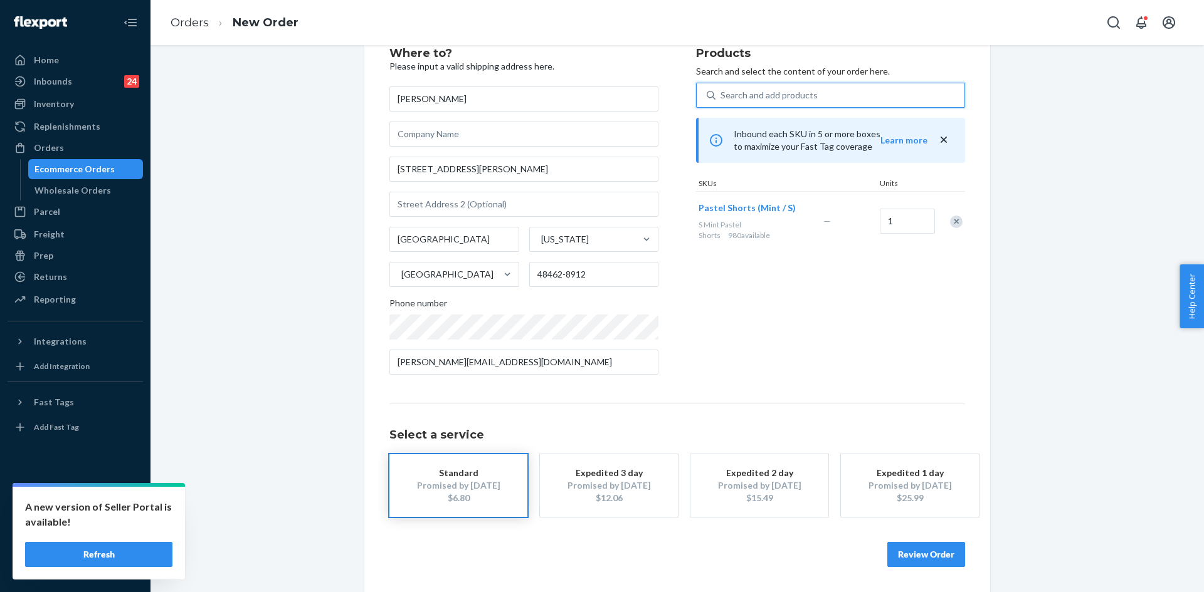
click at [732, 95] on div "Search and add products" at bounding box center [768, 95] width 97 height 13
click at [722, 95] on input "0 results available. Use Up and Down to choose options, press Enter to select t…" at bounding box center [720, 95] width 1 height 13
paste input "You Matter Kids Hoodie – Coral Blush / L"
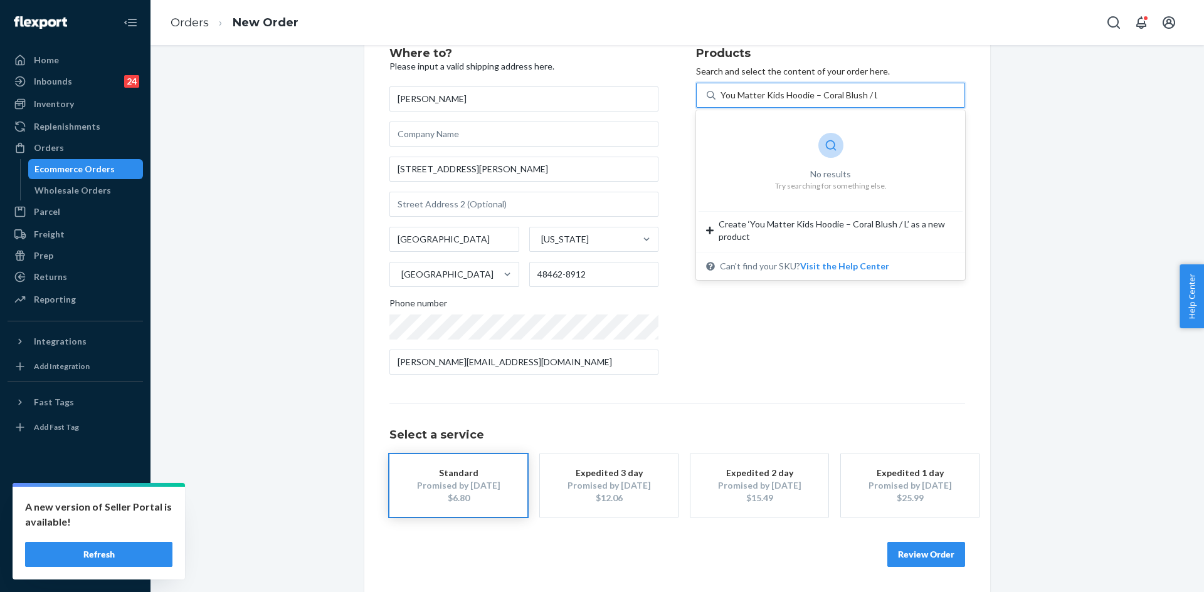
click at [853, 93] on input "You Matter Kids Hoodie – Coral Blush / L" at bounding box center [798, 95] width 157 height 13
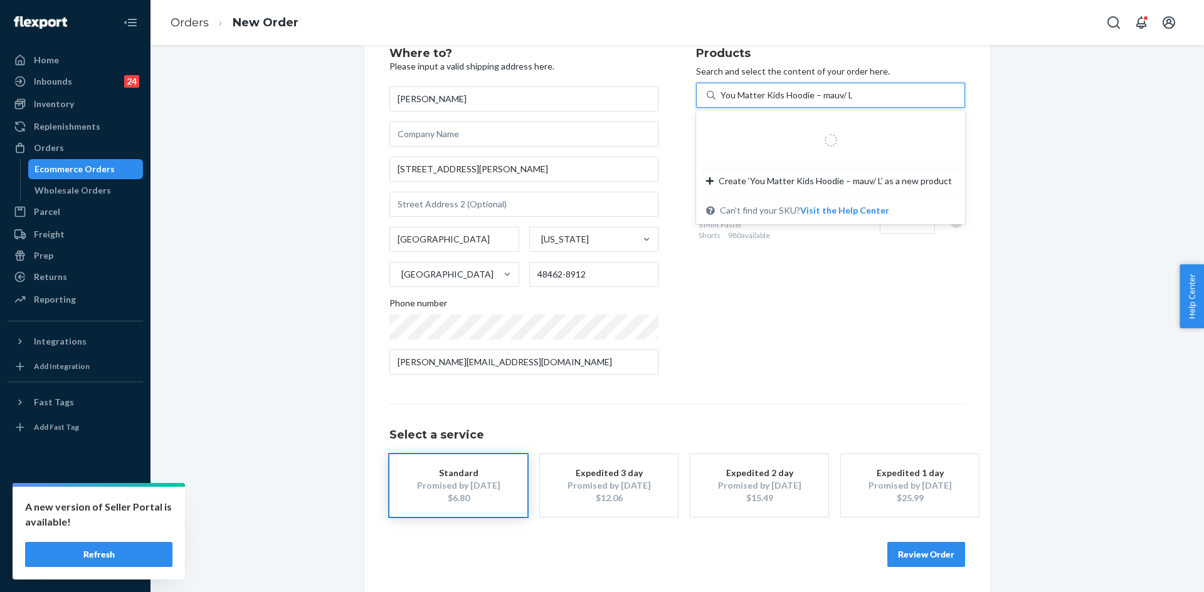
type input "You Matter Kids Hoodie – mauve/ L"
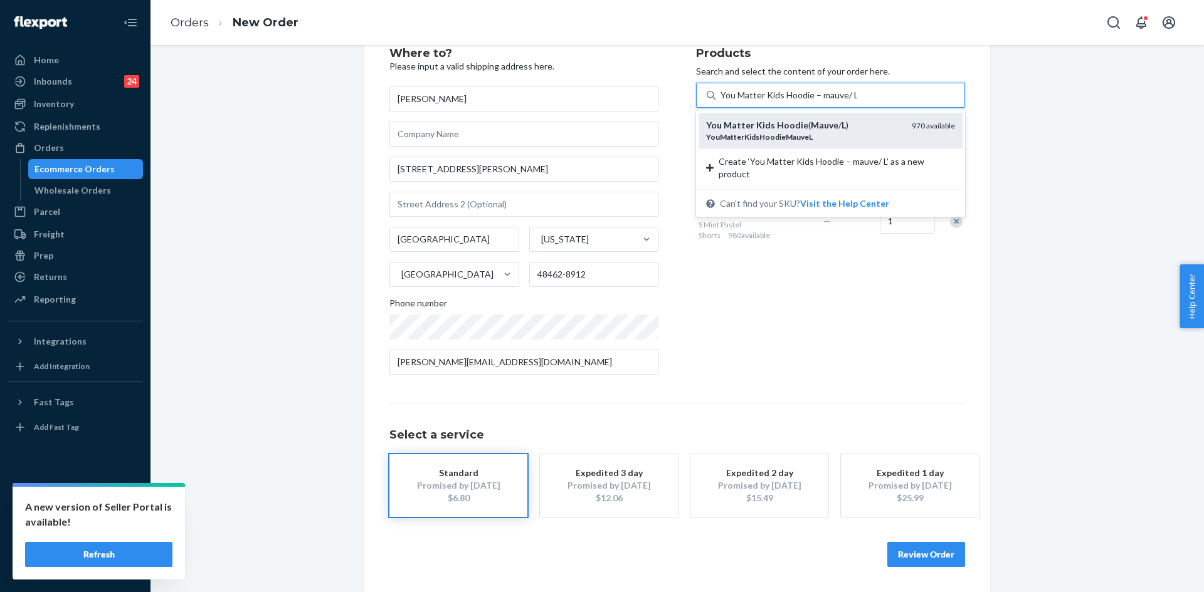
click at [861, 132] on div "YouMatterKidsHoodieMauveL" at bounding box center [804, 137] width 196 height 11
click at [857, 102] on input "You Matter Kids Hoodie – mauve/ L" at bounding box center [788, 95] width 137 height 13
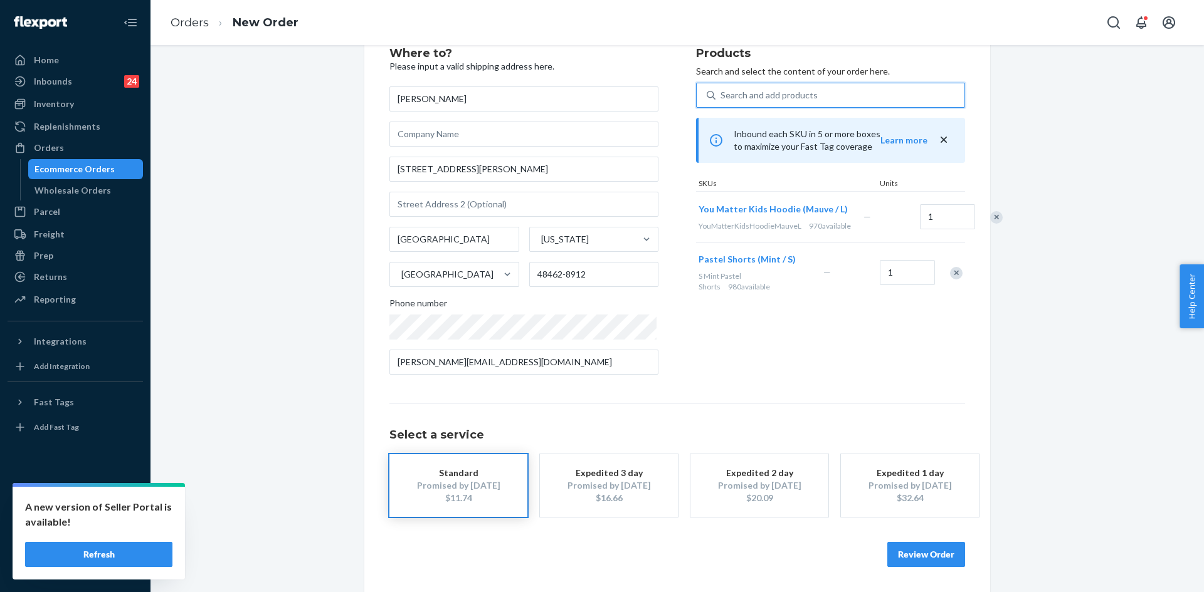
click at [752, 97] on div "Search and add products" at bounding box center [768, 95] width 97 height 13
click at [722, 97] on input "0 results available. Use Up and Down to choose options, press Enter to select t…" at bounding box center [720, 95] width 1 height 13
paste input "Pastel Kids Crew – Baby Blue / S"
type input "Pastel Kids Crew – Baby Blue / S"
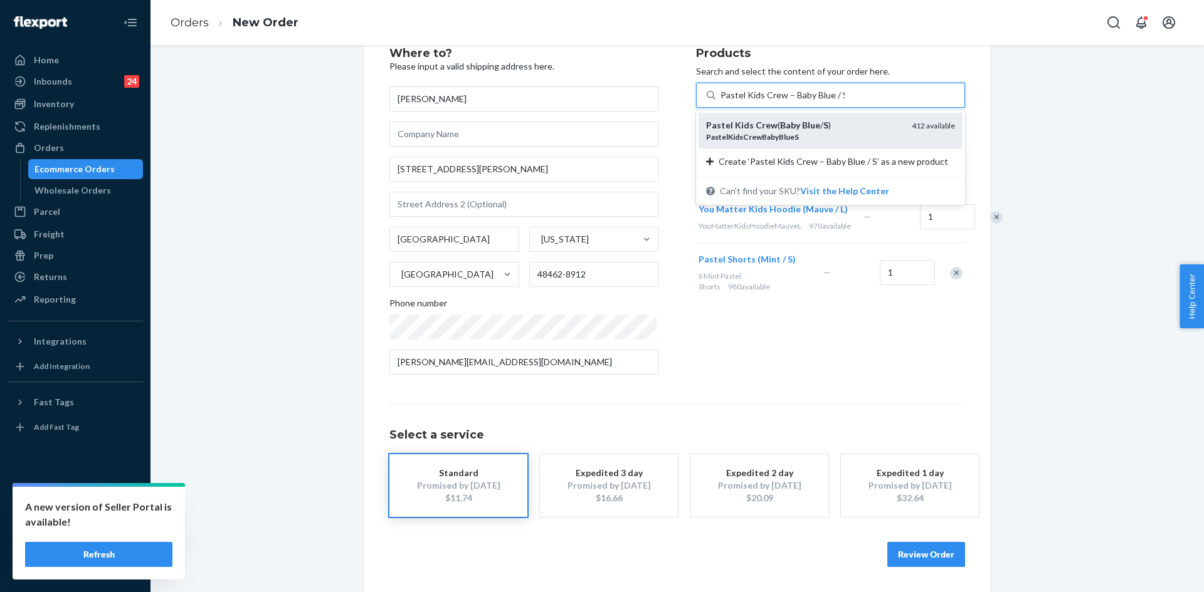
click at [818, 140] on div "PastelKidsCrewBabyBlueS" at bounding box center [804, 137] width 196 height 11
click at [818, 102] on input "Pastel Kids Crew – Baby Blue / S" at bounding box center [782, 95] width 124 height 13
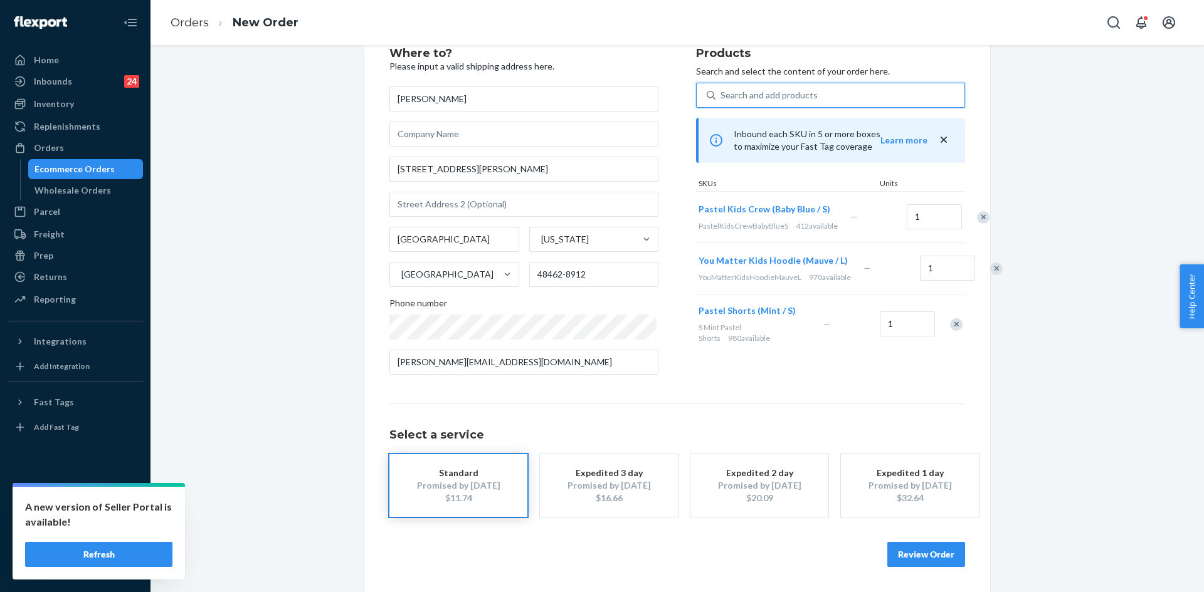
scroll to position [52, 0]
click at [916, 559] on button "Review Order" at bounding box center [926, 554] width 78 height 25
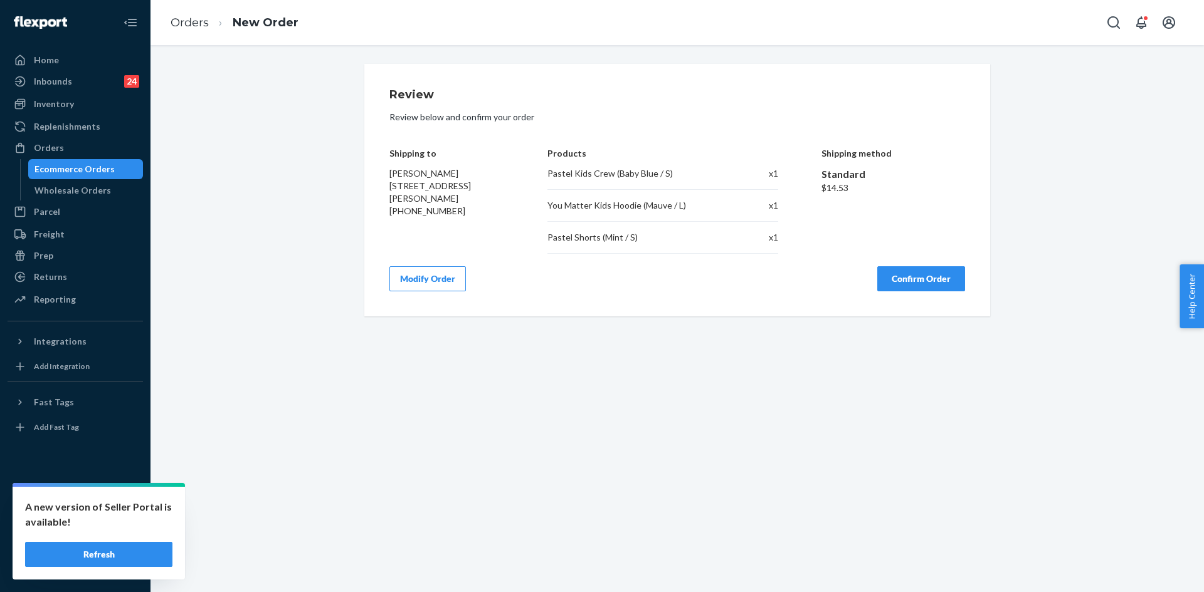
click at [915, 288] on button "Confirm Order" at bounding box center [921, 278] width 88 height 25
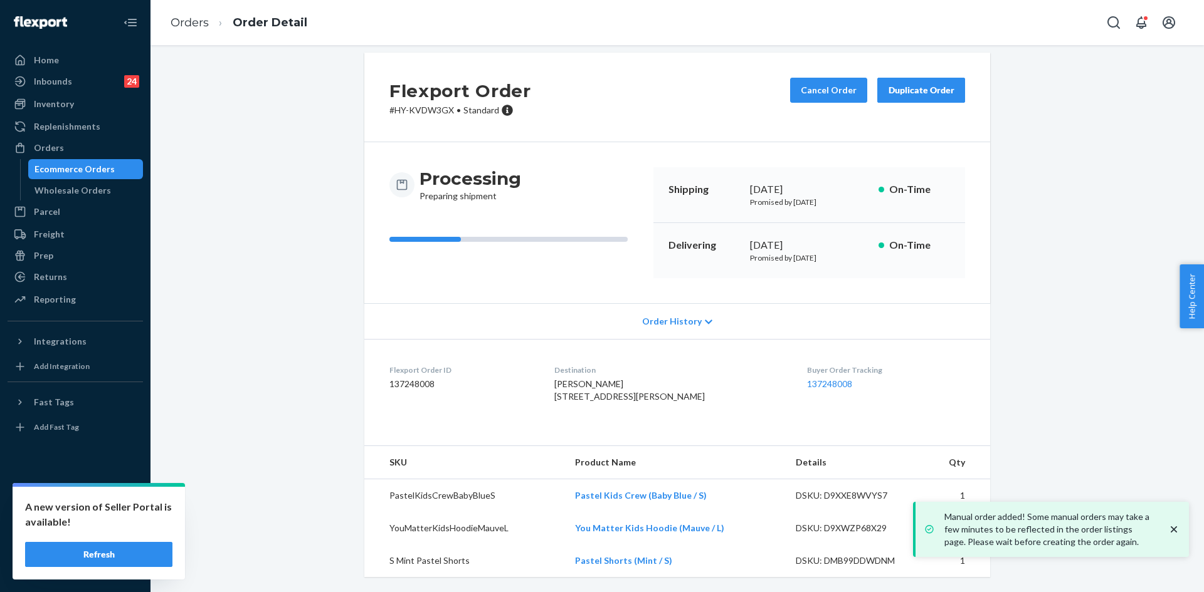
scroll to position [36, 0]
click at [1173, 527] on icon "close toast" at bounding box center [1173, 529] width 13 height 13
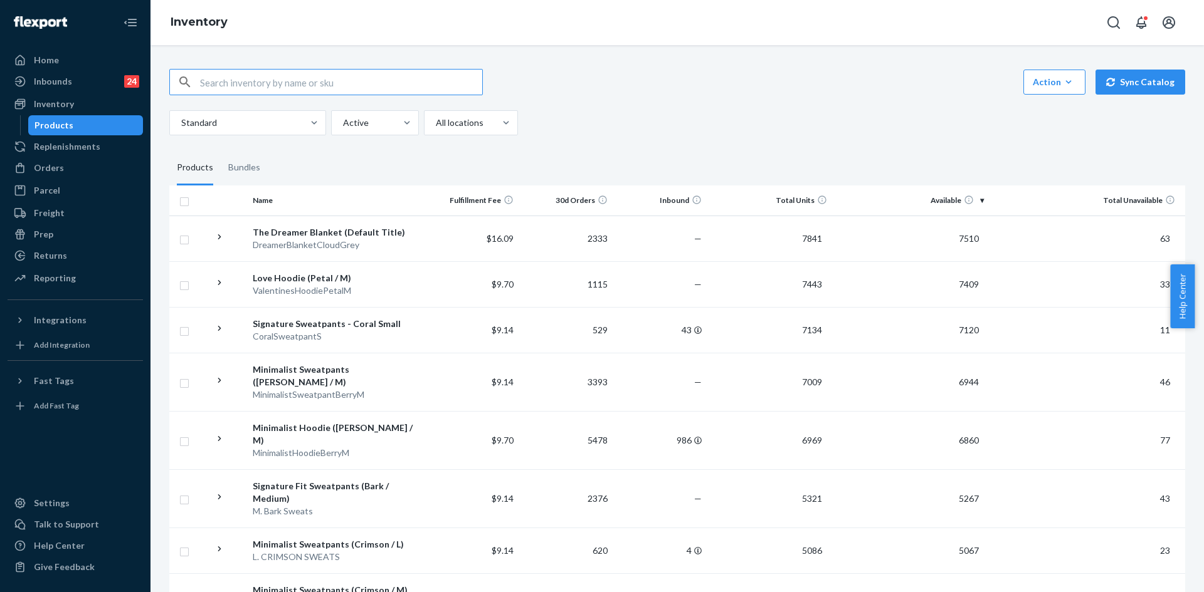
click at [287, 95] on div "Action Create product Create bundle Bulk create products Bulk update products B…" at bounding box center [677, 102] width 1016 height 66
click at [288, 83] on input "text" at bounding box center [341, 82] width 282 height 25
paste input "You Matter Kids Hoodie – Coral Blush / L"
click at [288, 83] on input "You Matter Kids Hoodie – Coral Blush / L" at bounding box center [341, 82] width 282 height 25
click at [392, 90] on input "You Matter Kids Hoodie – Coral Blush / L" at bounding box center [341, 82] width 282 height 25
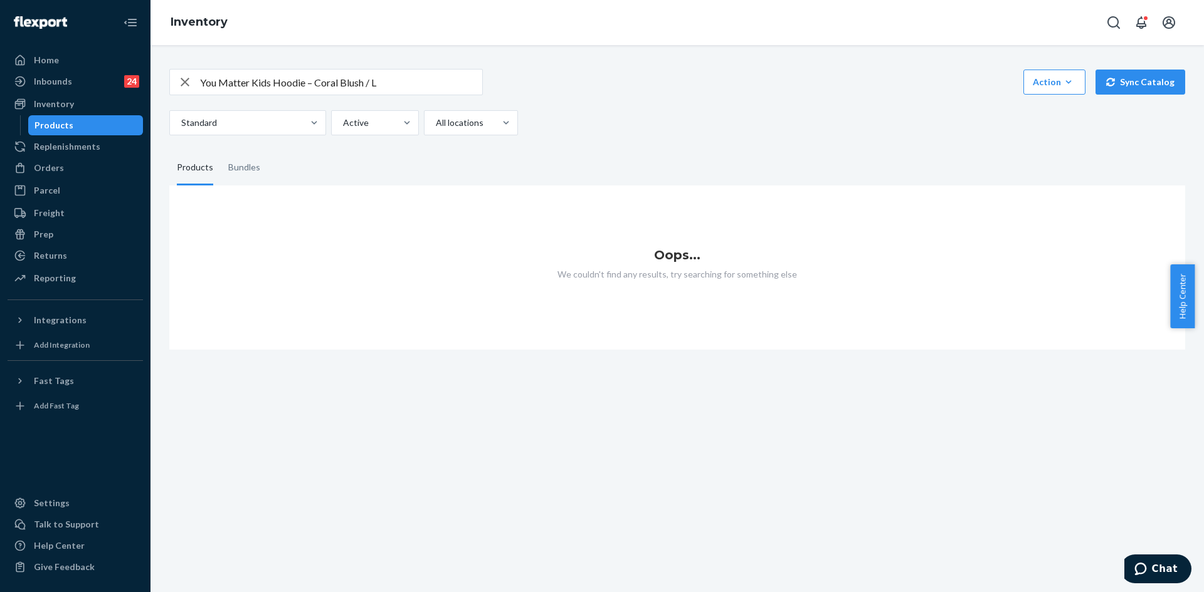
click at [389, 88] on input "You Matter Kids Hoodie – Coral Blush / L" at bounding box center [341, 82] width 282 height 25
drag, startPoint x: 364, startPoint y: 83, endPoint x: 315, endPoint y: 80, distance: 49.0
click at [315, 80] on input "You Matter Kids Hoodie – Coral Blush / L" at bounding box center [341, 82] width 282 height 25
type input "You Matter Kids Hoodie – mauve / L"
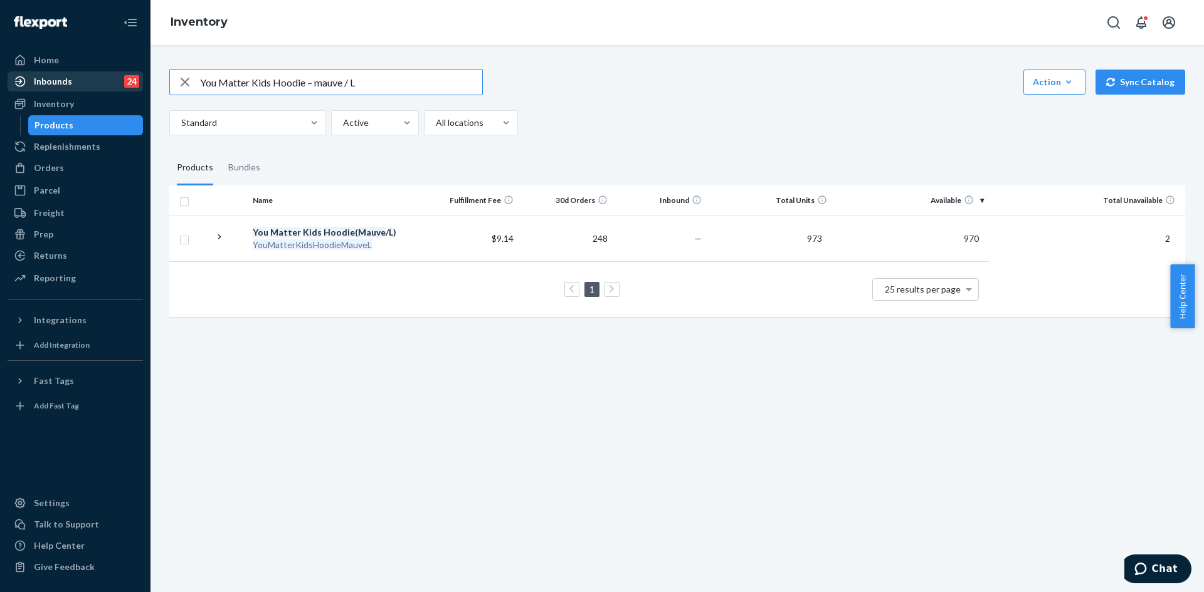
drag, startPoint x: 279, startPoint y: 79, endPoint x: 138, endPoint y: 78, distance: 141.0
click at [138, 78] on div "Home Inbounds 24 Shipping Plans Problems 24 Inventory Products Replenishments O…" at bounding box center [602, 296] width 1204 height 592
